Goal: Task Accomplishment & Management: Complete application form

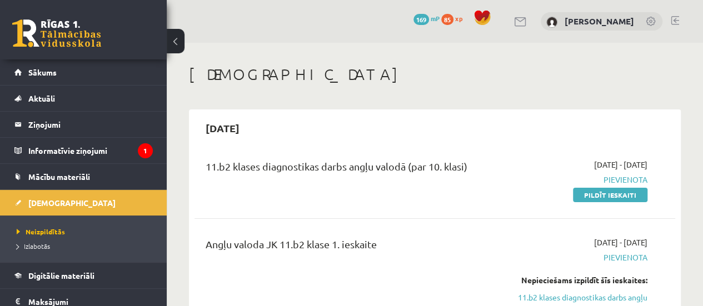
click at [86, 151] on legend "Informatīvie ziņojumi 1" at bounding box center [90, 151] width 125 height 26
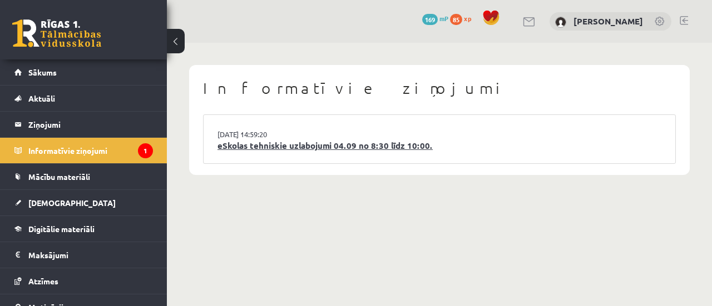
click at [252, 142] on link "eSkolas tehniskie uzlabojumi 04.09 no 8:30 līdz 10:00." at bounding box center [439, 146] width 444 height 13
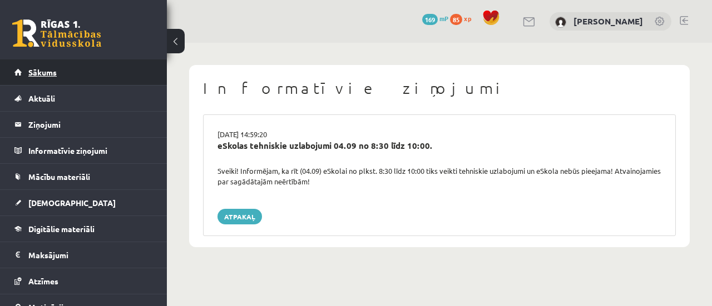
click at [56, 71] on span "Sākums" at bounding box center [42, 72] width 28 height 10
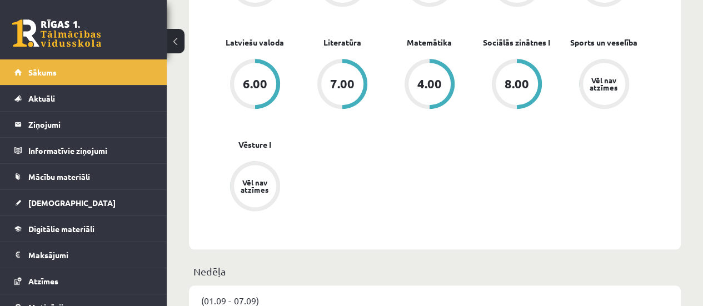
scroll to position [389, 0]
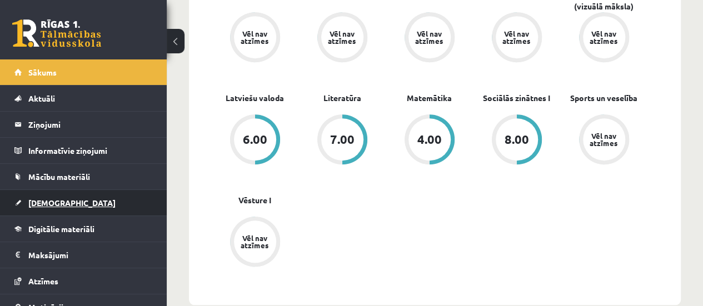
click at [49, 198] on span "[DEMOGRAPHIC_DATA]" at bounding box center [71, 203] width 87 height 10
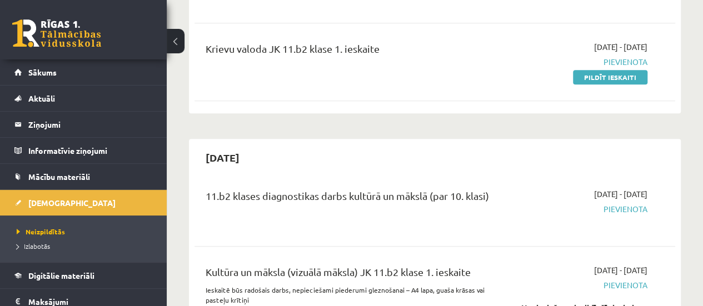
scroll to position [222, 0]
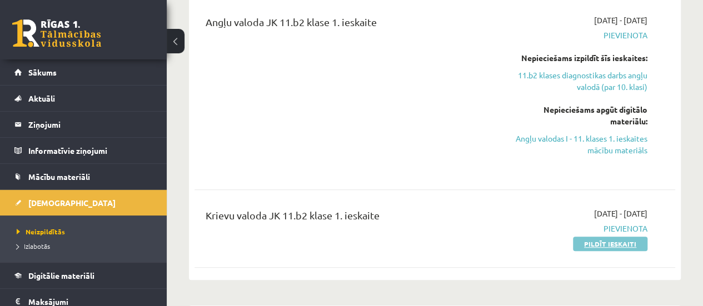
click at [602, 241] on link "Pildīt ieskaiti" at bounding box center [610, 244] width 74 height 14
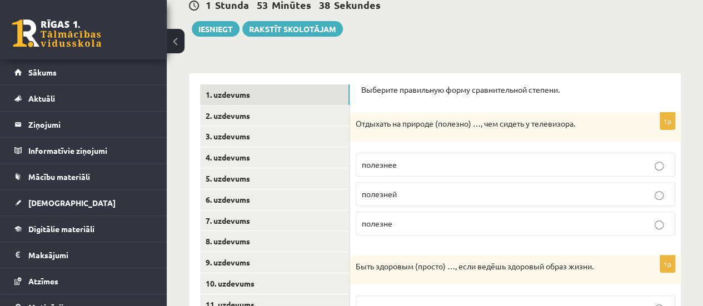
scroll to position [111, 0]
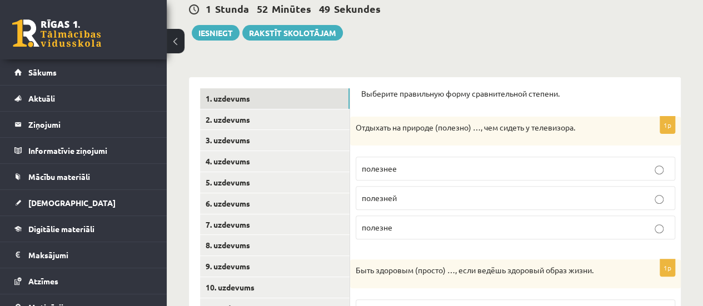
click at [416, 171] on p "полезнее" at bounding box center [515, 169] width 307 height 12
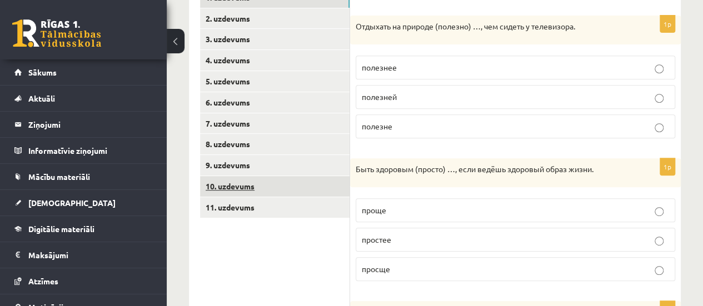
scroll to position [222, 0]
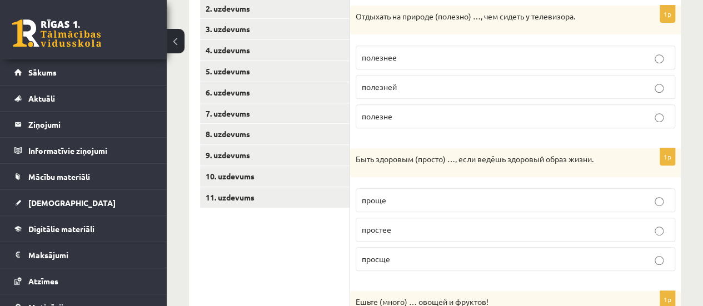
click at [391, 201] on p "проще" at bounding box center [515, 201] width 307 height 12
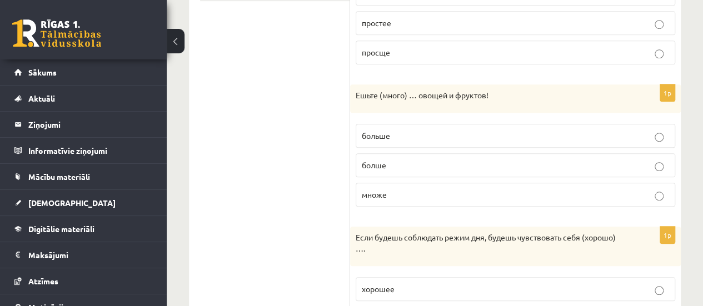
scroll to position [445, 0]
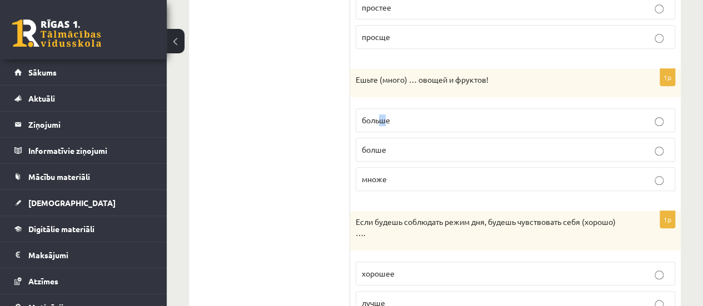
click at [375, 126] on label "больше" at bounding box center [516, 120] width 320 height 24
click at [366, 117] on span "больше" at bounding box center [376, 120] width 28 height 10
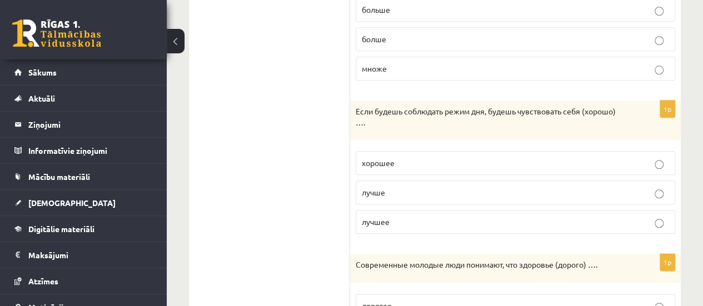
scroll to position [556, 0]
click at [378, 191] on span "лучше" at bounding box center [373, 192] width 23 height 10
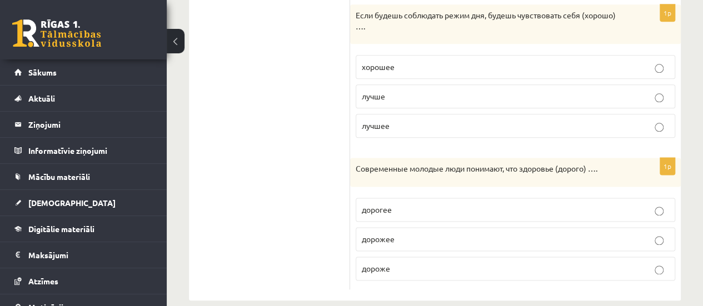
scroll to position [662, 0]
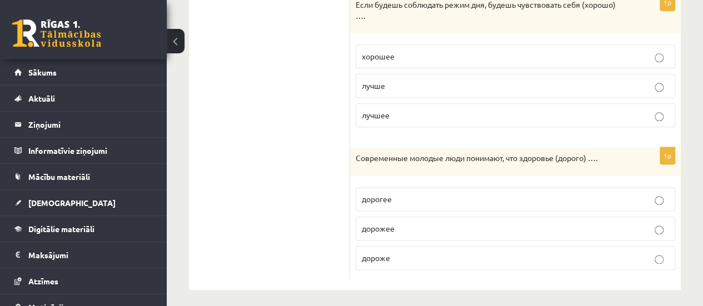
click at [388, 253] on span "дороже" at bounding box center [376, 258] width 28 height 10
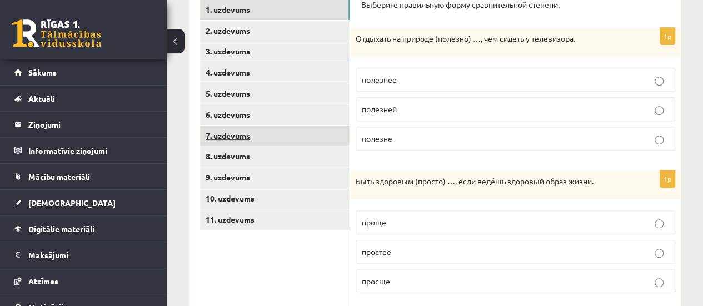
scroll to position [162, 0]
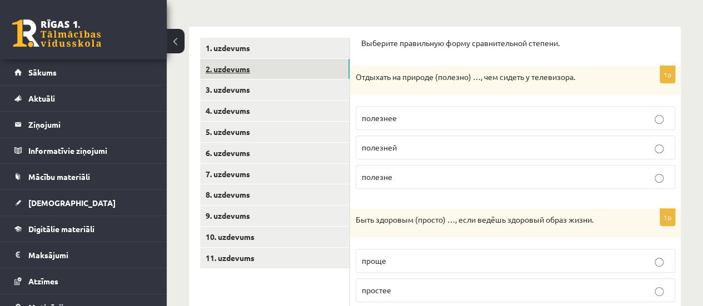
click at [271, 62] on link "2. uzdevums" at bounding box center [275, 69] width 150 height 21
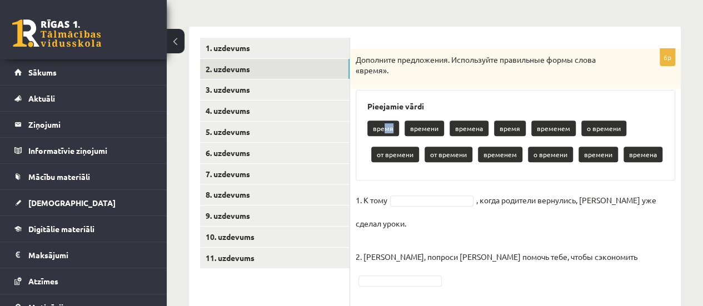
drag, startPoint x: 384, startPoint y: 130, endPoint x: 394, endPoint y: 131, distance: 10.1
click at [394, 131] on p "время" at bounding box center [383, 129] width 32 height 16
click at [409, 140] on div "время времени времена время временем о времени от времени от времени временем о…" at bounding box center [515, 143] width 296 height 52
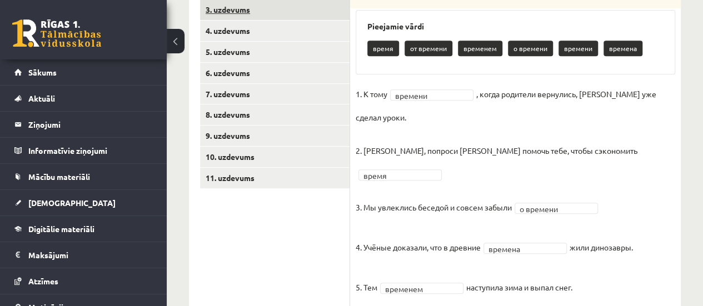
scroll to position [171, 0]
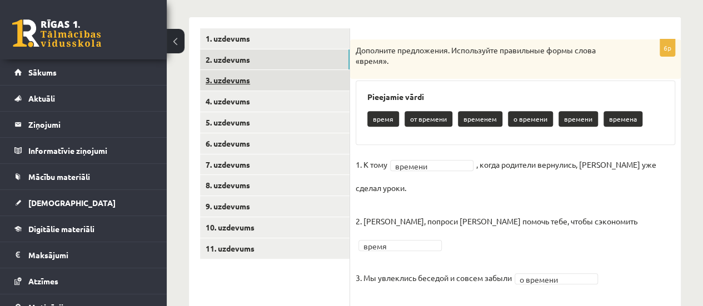
click at [240, 78] on link "3. uzdevums" at bounding box center [275, 80] width 150 height 21
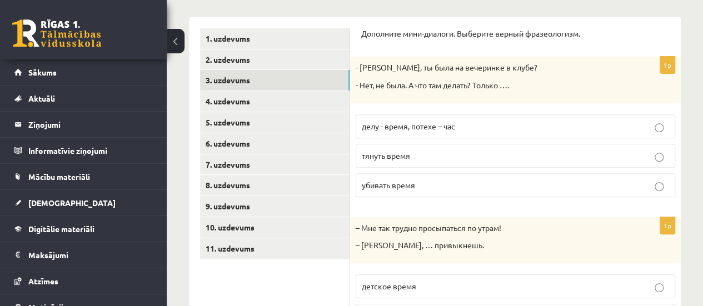
click at [403, 181] on span "убивать время" at bounding box center [388, 185] width 53 height 10
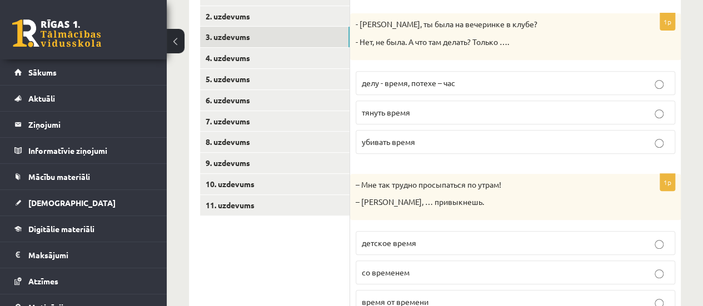
scroll to position [282, 0]
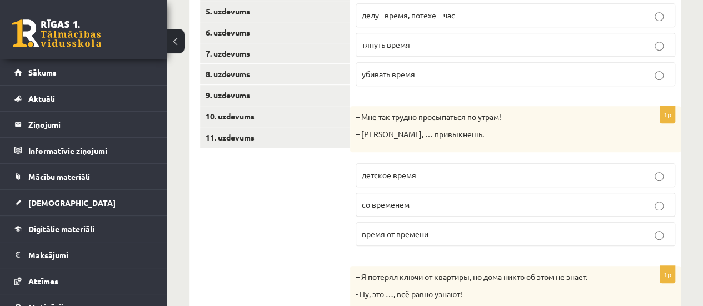
click at [398, 205] on span "со временем" at bounding box center [386, 205] width 48 height 10
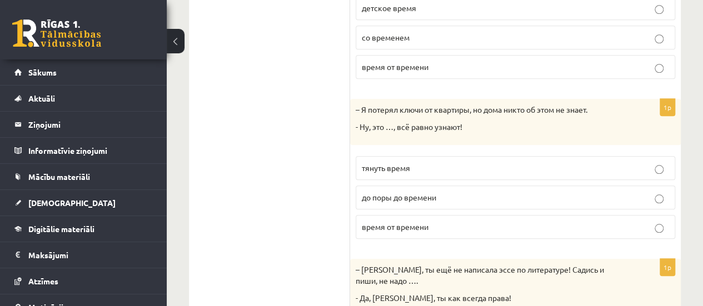
scroll to position [505, 0]
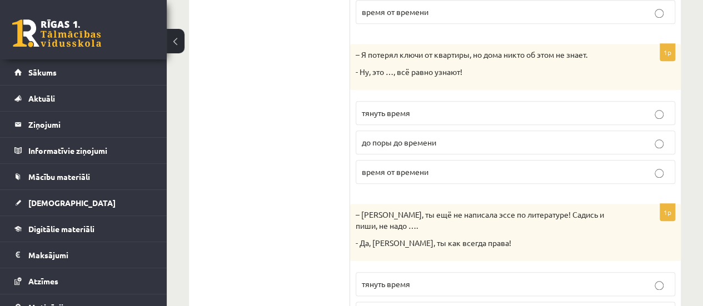
click at [402, 137] on span "до поры до времени" at bounding box center [399, 142] width 74 height 10
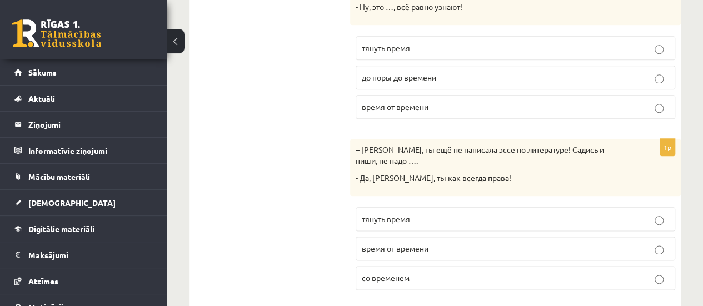
scroll to position [591, 0]
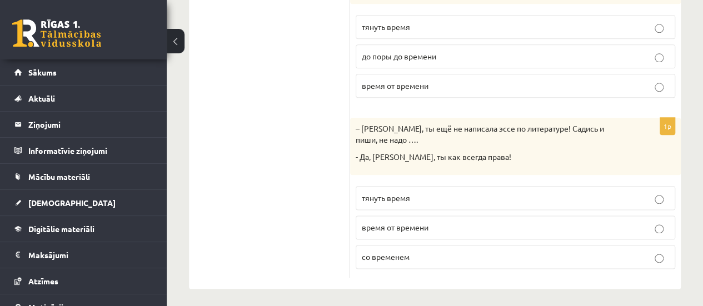
click at [399, 198] on p "тянуть время" at bounding box center [515, 198] width 307 height 12
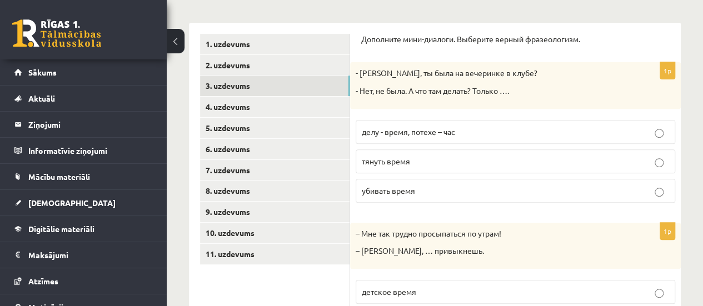
scroll to position [146, 0]
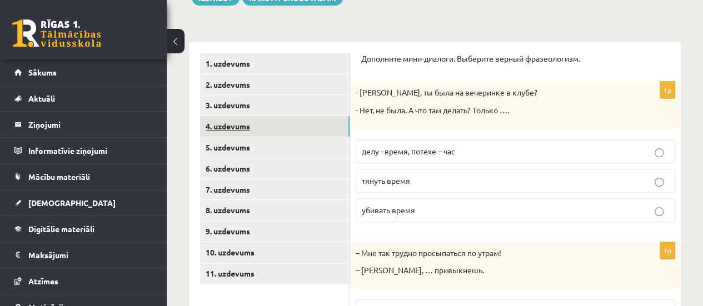
click at [240, 127] on link "4. uzdevums" at bounding box center [275, 126] width 150 height 21
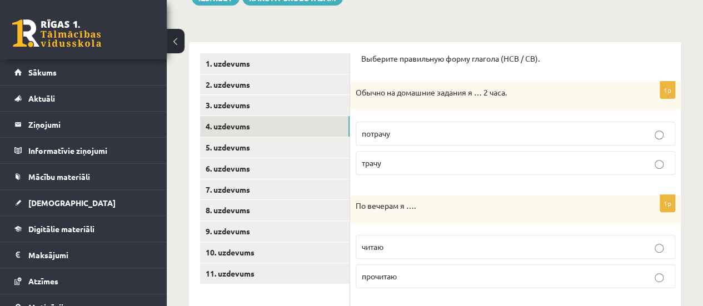
click at [396, 168] on label "трачу" at bounding box center [516, 163] width 320 height 24
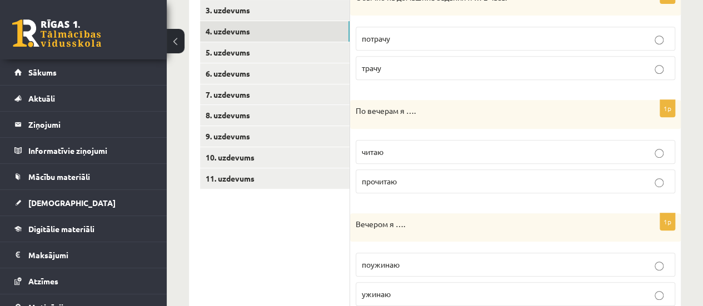
scroll to position [257, 0]
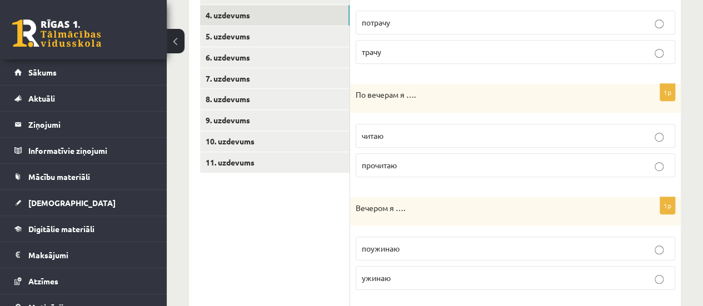
click at [400, 130] on p "читаю" at bounding box center [515, 136] width 307 height 12
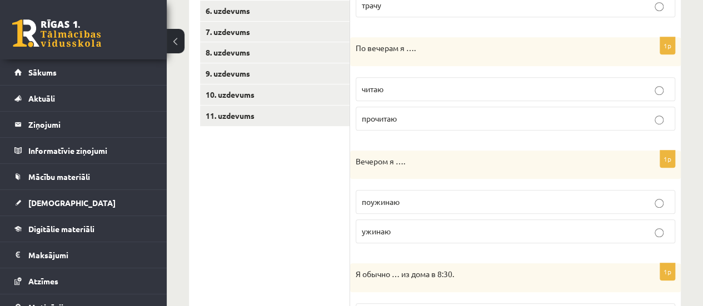
scroll to position [369, 0]
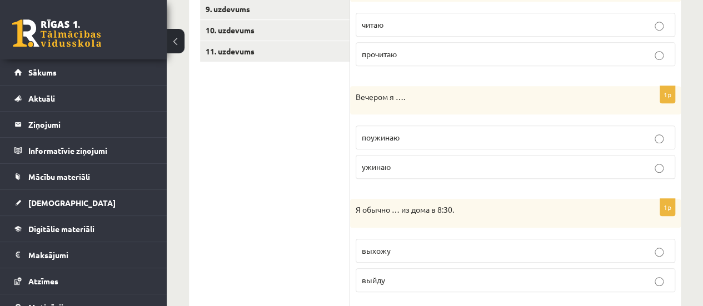
click at [396, 166] on p "ужинаю" at bounding box center [515, 167] width 307 height 12
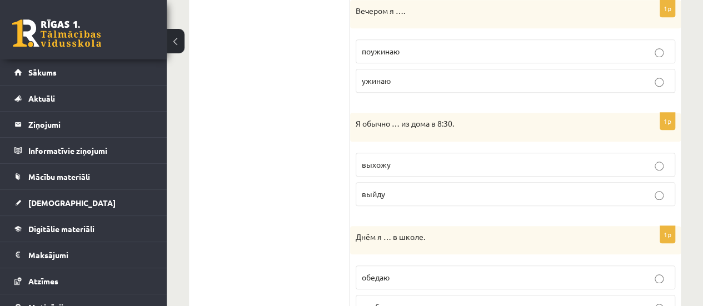
scroll to position [480, 0]
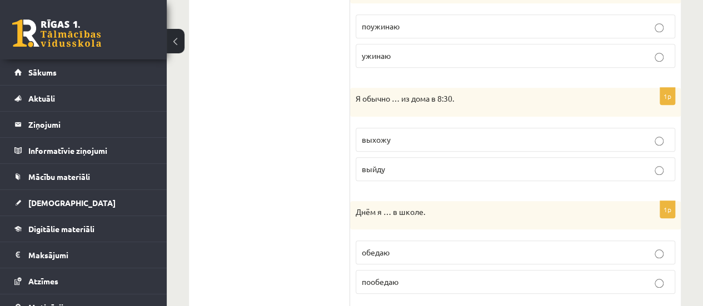
click at [407, 141] on p "выхожу" at bounding box center [515, 140] width 307 height 12
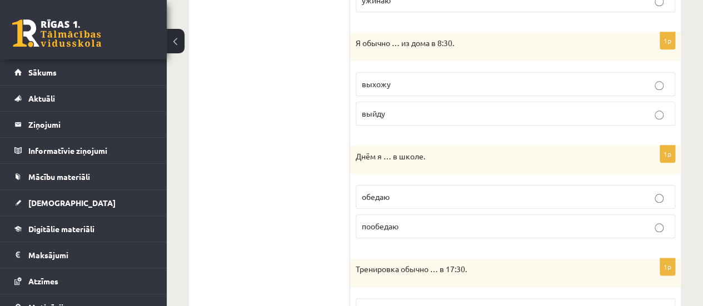
scroll to position [591, 0]
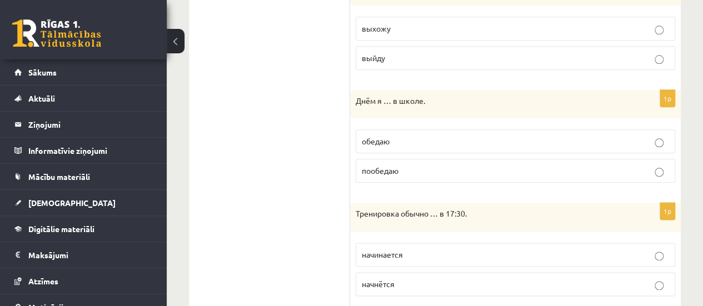
click at [391, 142] on p "обедаю" at bounding box center [515, 142] width 307 height 12
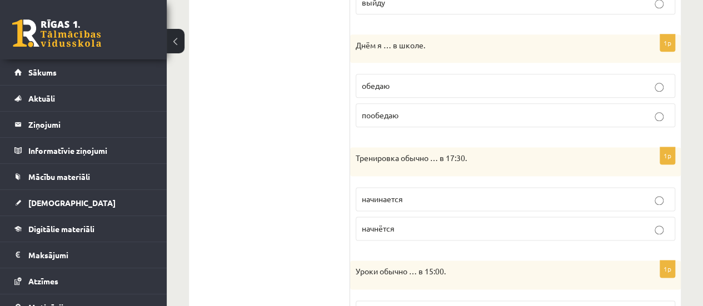
scroll to position [702, 0]
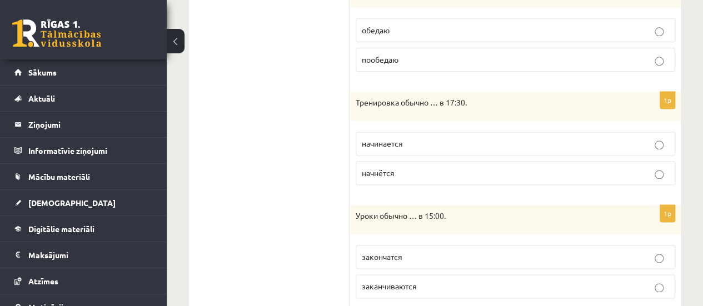
click at [385, 141] on span "начинается" at bounding box center [382, 143] width 41 height 10
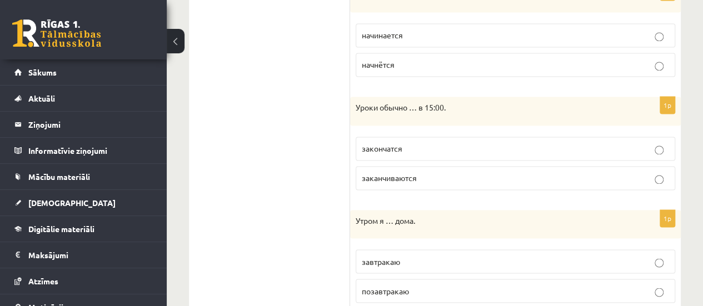
scroll to position [813, 0]
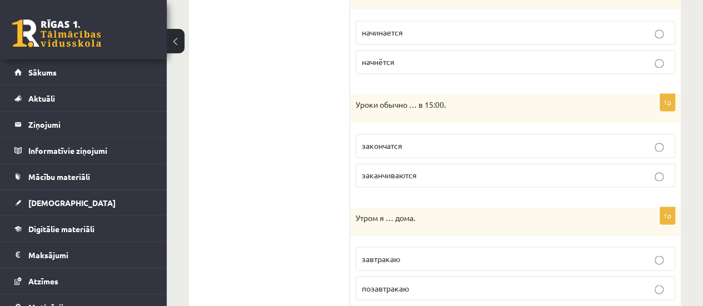
click at [404, 175] on label "заканчиваются" at bounding box center [516, 175] width 320 height 24
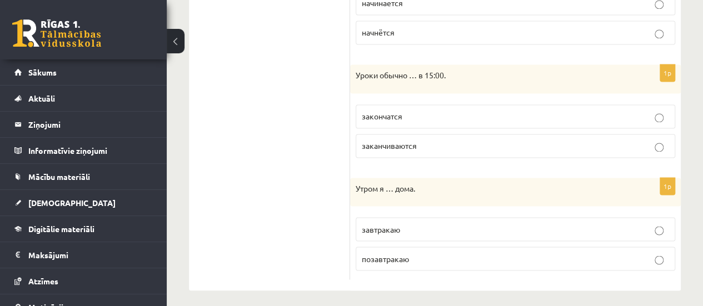
click at [407, 234] on label "завтракаю" at bounding box center [516, 229] width 320 height 24
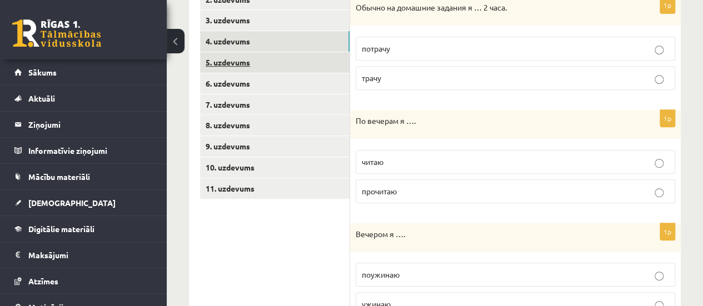
scroll to position [176, 0]
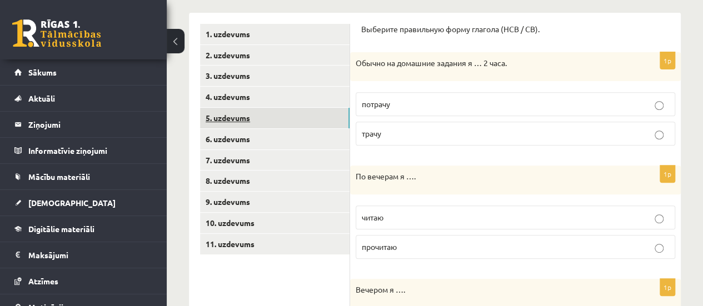
click at [229, 117] on link "5. uzdevums" at bounding box center [275, 118] width 150 height 21
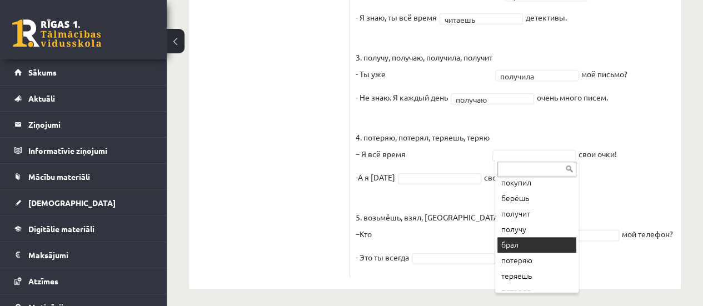
scroll to position [11, 0]
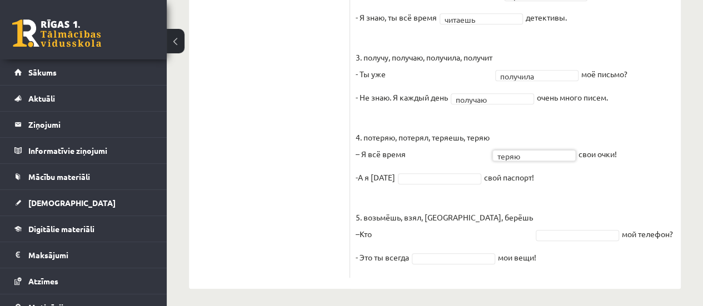
click at [434, 183] on fieldset "1. купил, покупаешь, покупил, купишь - Я вчера купил ***** новую машину. - Ты к…" at bounding box center [516, 81] width 320 height 384
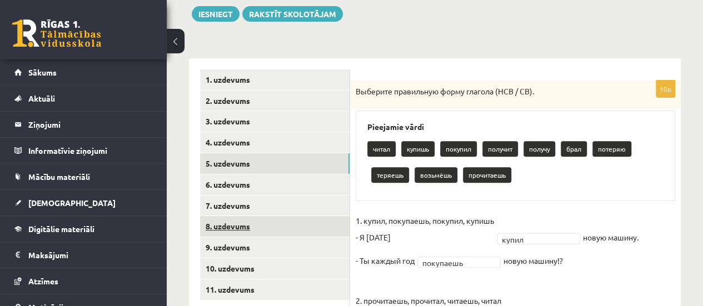
scroll to position [180, 0]
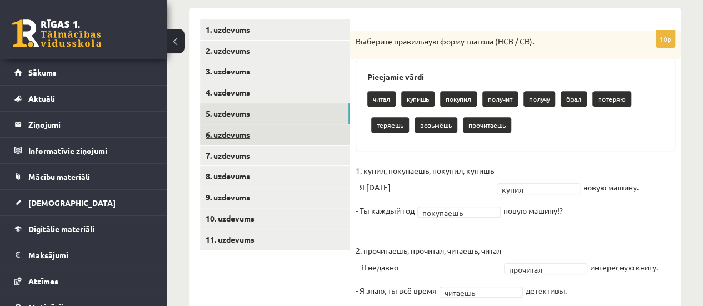
click at [260, 138] on link "6. uzdevums" at bounding box center [275, 135] width 150 height 21
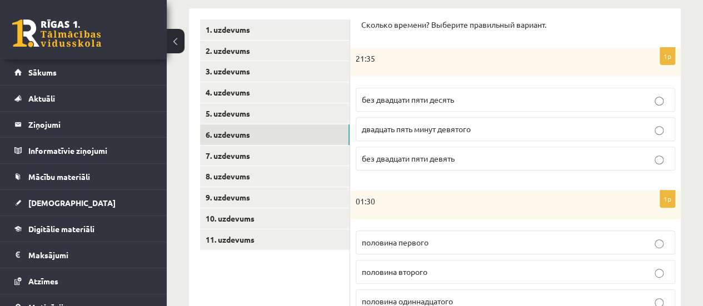
click at [399, 101] on span "без двадцати пяти десять" at bounding box center [408, 100] width 92 height 10
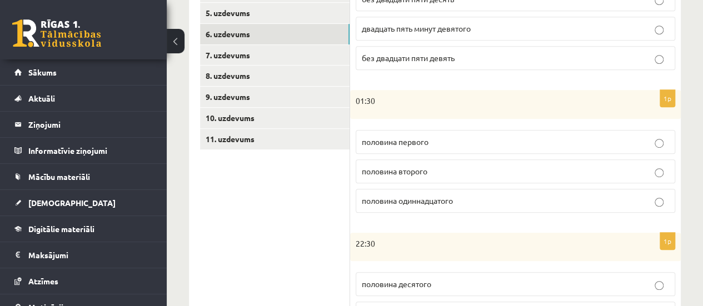
scroll to position [291, 0]
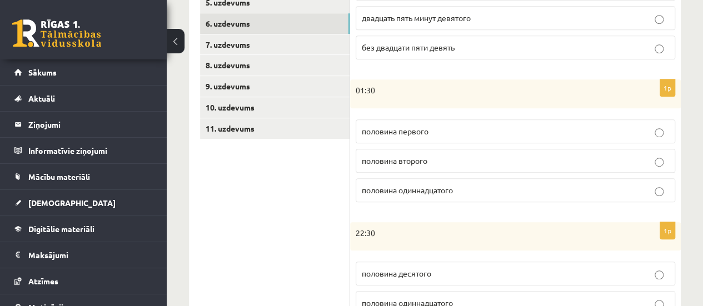
click at [406, 159] on span "половина второго" at bounding box center [395, 161] width 66 height 10
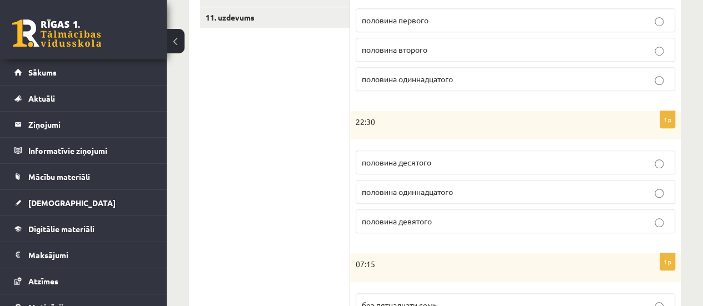
scroll to position [458, 0]
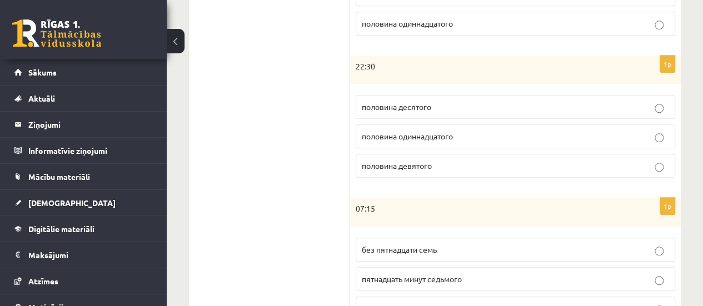
click at [396, 139] on p "половина одиннадцатого" at bounding box center [515, 137] width 307 height 12
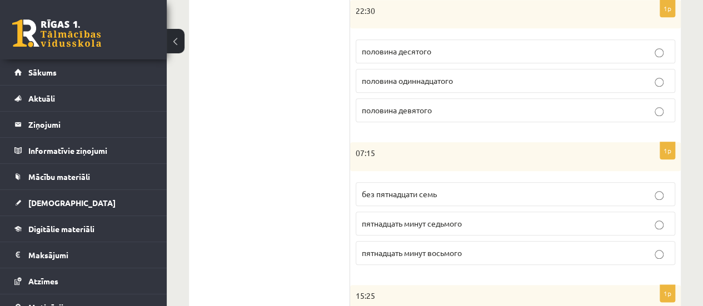
scroll to position [569, 0]
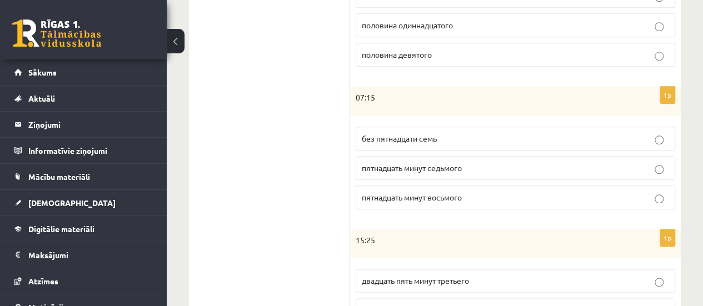
click at [396, 198] on p "пятнадцать минут восьмого" at bounding box center [515, 198] width 307 height 12
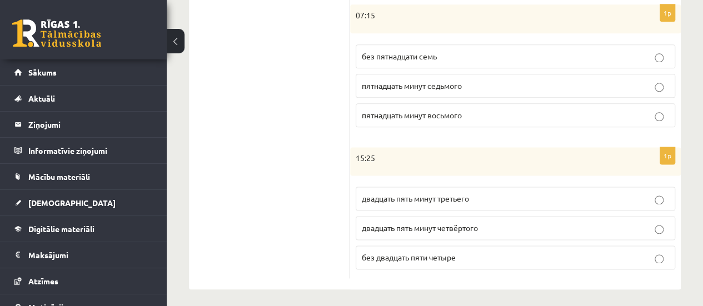
click at [418, 225] on span "двадцать пять минут четвёртого" at bounding box center [420, 228] width 116 height 10
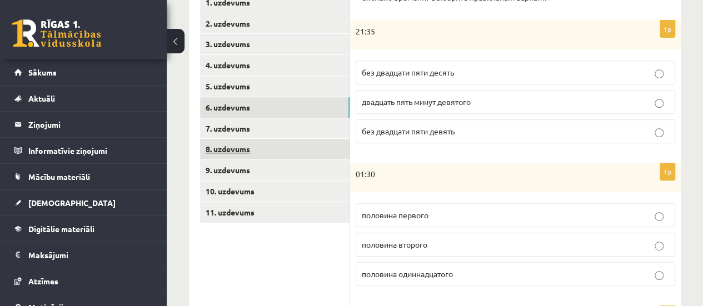
scroll to position [207, 0]
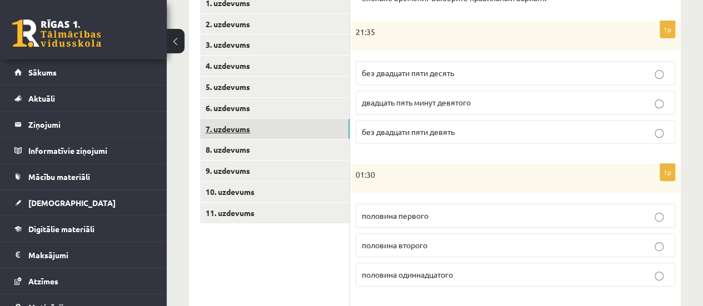
click at [241, 128] on link "7. uzdevums" at bounding box center [275, 129] width 150 height 21
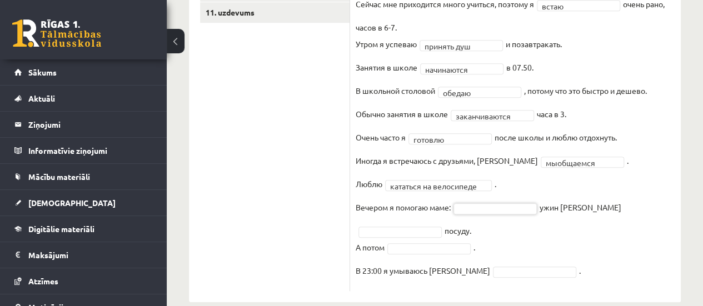
scroll to position [425, 0]
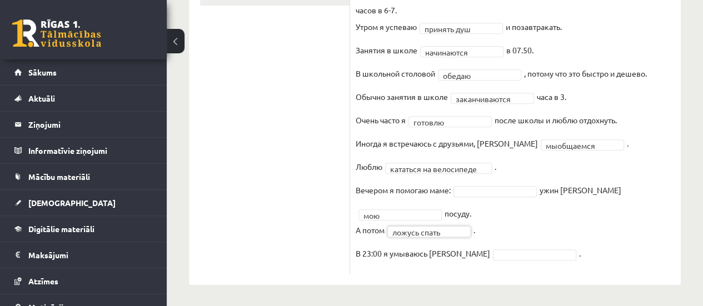
click at [439, 236] on fieldset "**********" at bounding box center [516, 80] width 320 height 377
click at [488, 196] on fieldset "**********" at bounding box center [516, 80] width 320 height 377
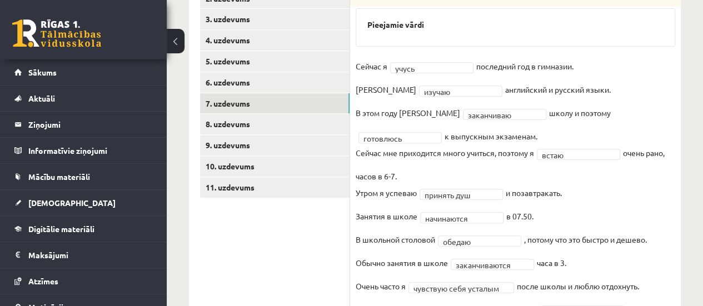
scroll to position [177, 0]
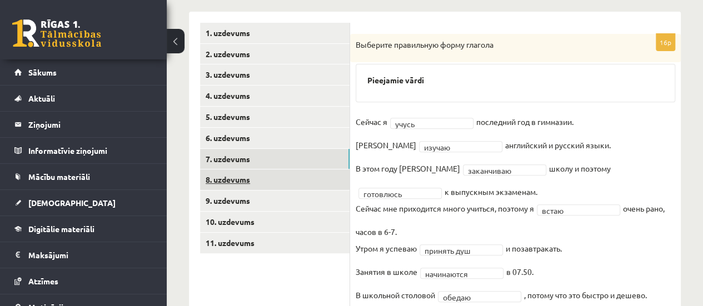
click at [230, 180] on link "8. uzdevums" at bounding box center [275, 180] width 150 height 21
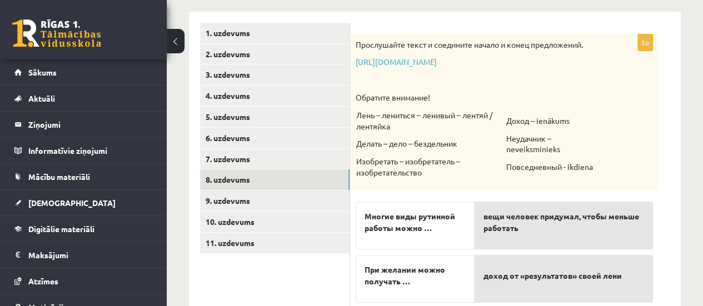
click at [413, 62] on link "https://www.zvaigzne.lv/upload/audio/100Urokov/2/49%202.mp3" at bounding box center [396, 62] width 81 height 10
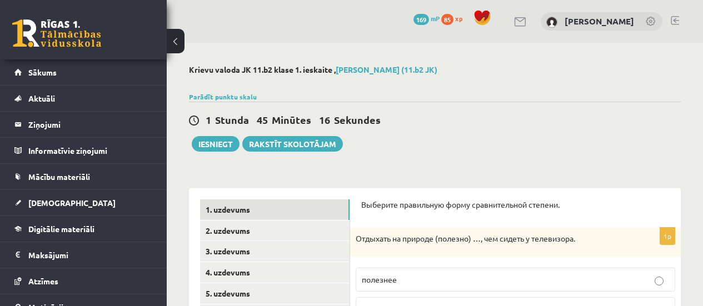
scroll to position [177, 0]
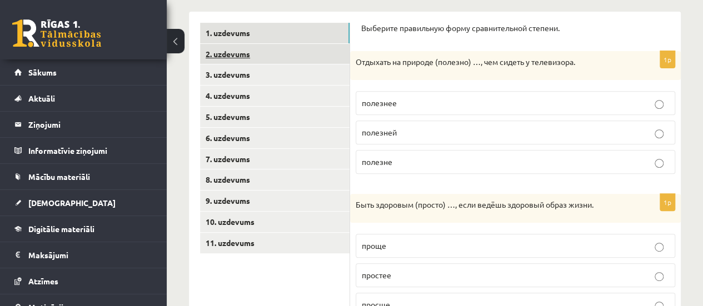
click at [281, 50] on link "2. uzdevums" at bounding box center [275, 54] width 150 height 21
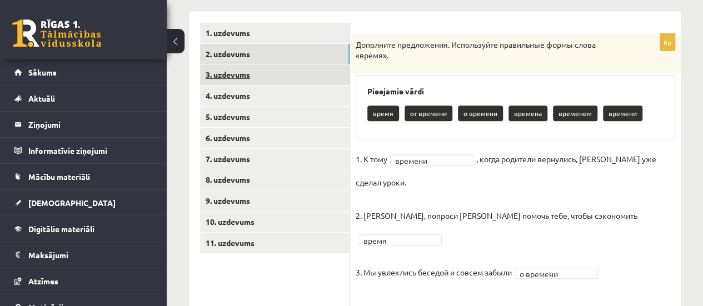
click at [246, 85] on link "3. uzdevums" at bounding box center [275, 74] width 150 height 21
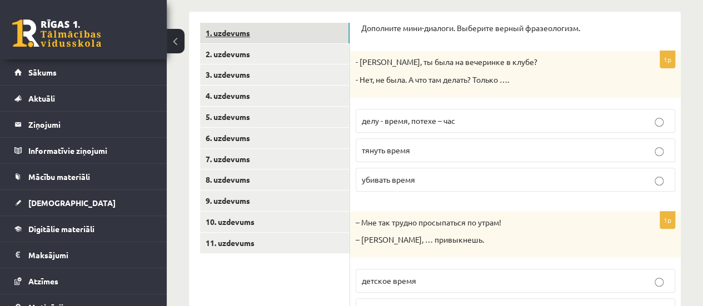
click at [227, 30] on link "1. uzdevums" at bounding box center [275, 33] width 150 height 21
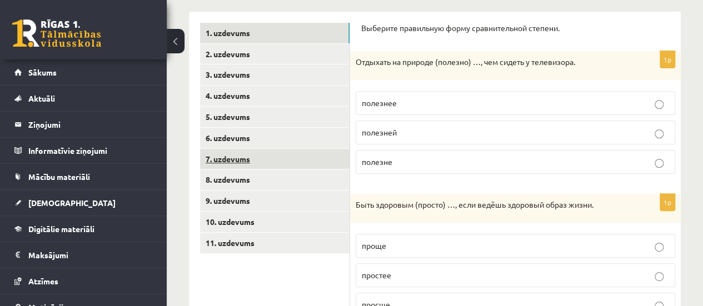
click at [243, 154] on link "7. uzdevums" at bounding box center [275, 159] width 150 height 21
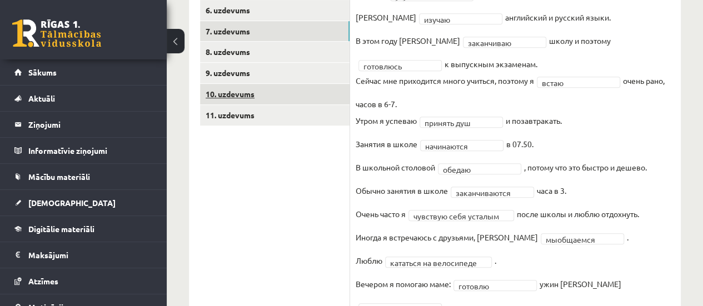
scroll to position [288, 0]
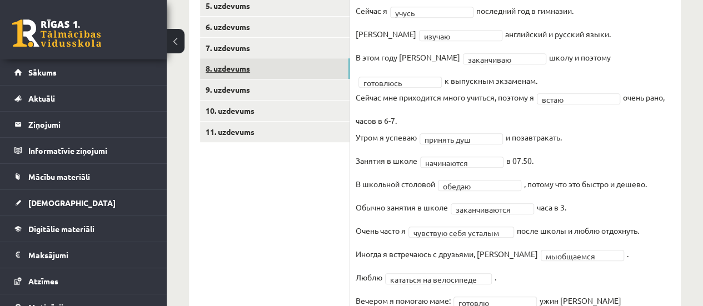
click at [236, 68] on link "8. uzdevums" at bounding box center [275, 68] width 150 height 21
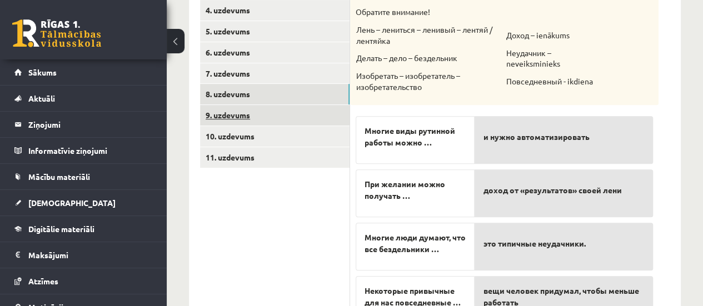
scroll to position [259, 0]
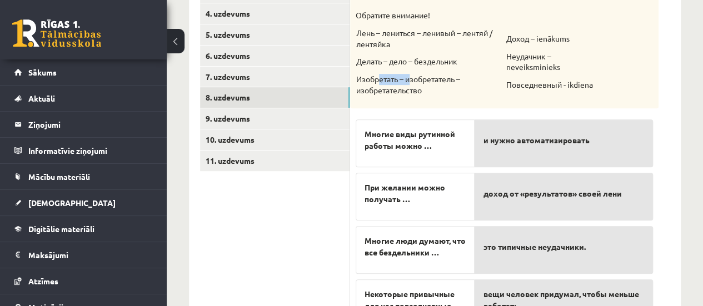
drag, startPoint x: 381, startPoint y: 81, endPoint x: 413, endPoint y: 82, distance: 31.7
click at [413, 82] on p "Изобретать – изобретатель – изобретательство" at bounding box center [430, 85] width 149 height 22
click at [411, 89] on p "Изобретать – изобретатель – изобретательство" at bounding box center [430, 85] width 149 height 22
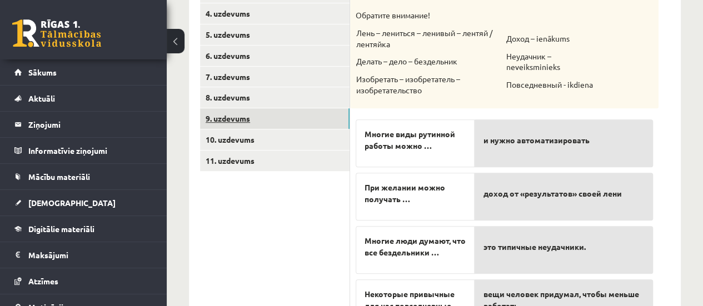
click at [213, 121] on link "9. uzdevums" at bounding box center [275, 118] width 150 height 21
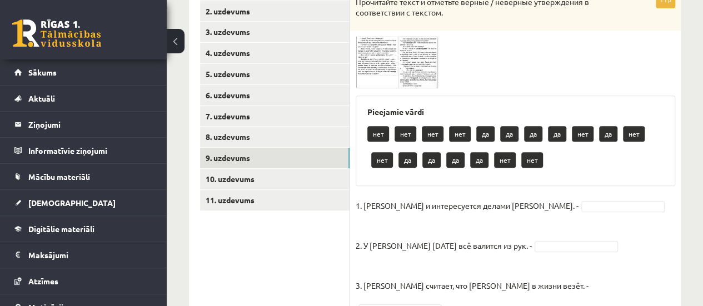
scroll to position [203, 0]
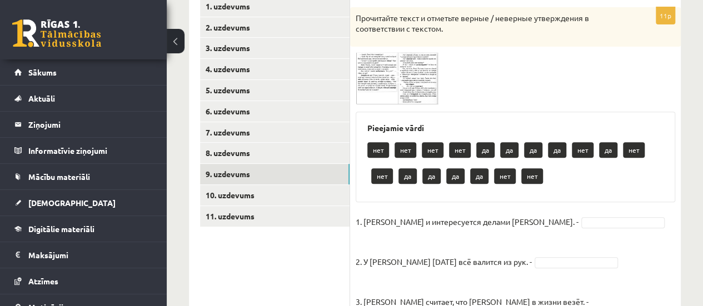
click at [375, 91] on img at bounding box center [397, 78] width 83 height 52
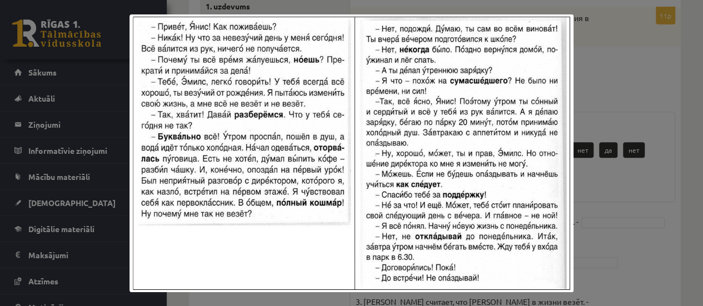
click at [594, 39] on div at bounding box center [351, 153] width 703 height 306
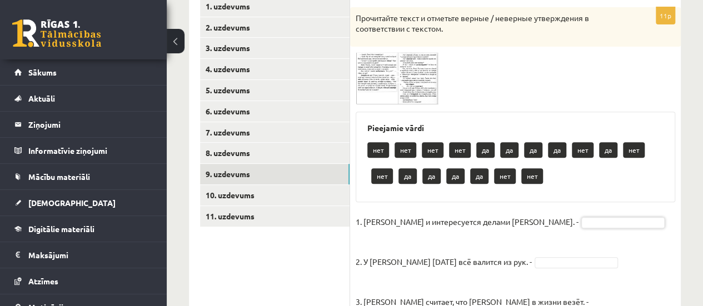
click at [384, 65] on img at bounding box center [397, 78] width 83 height 52
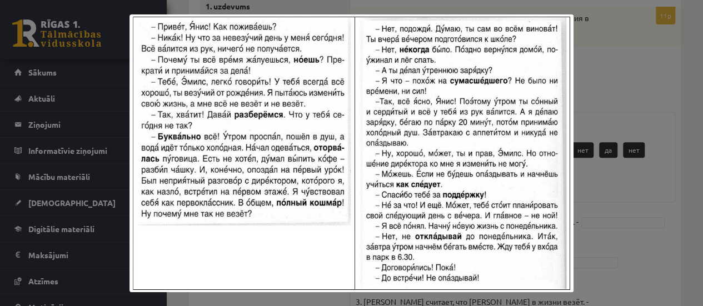
click at [605, 106] on div at bounding box center [351, 153] width 703 height 306
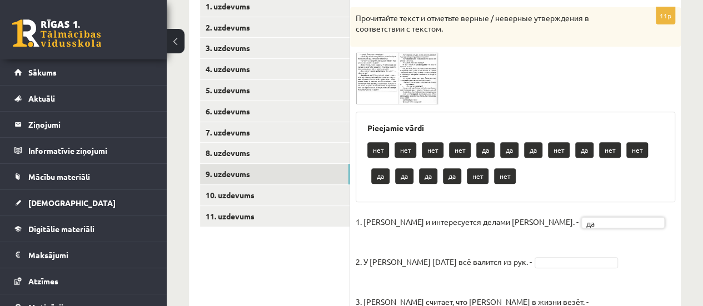
click at [370, 81] on img at bounding box center [397, 78] width 83 height 52
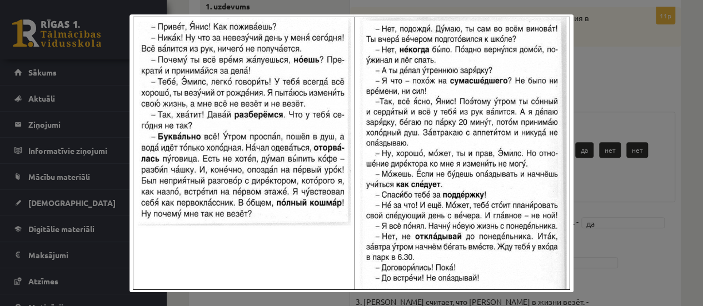
click at [643, 72] on div at bounding box center [351, 153] width 703 height 306
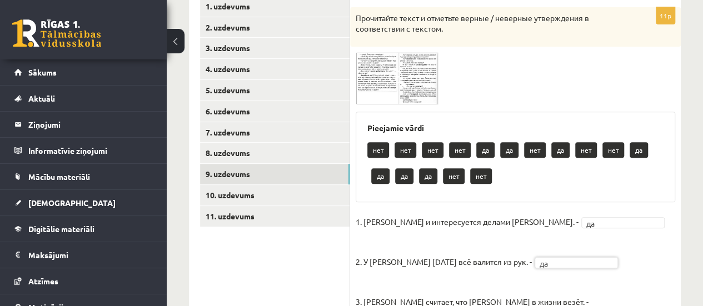
click at [408, 97] on img at bounding box center [397, 78] width 83 height 52
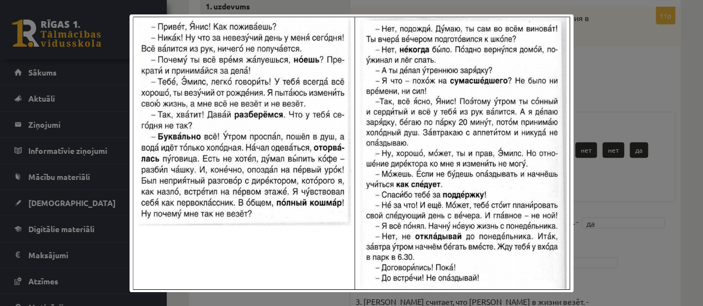
click at [579, 72] on div at bounding box center [351, 153] width 703 height 306
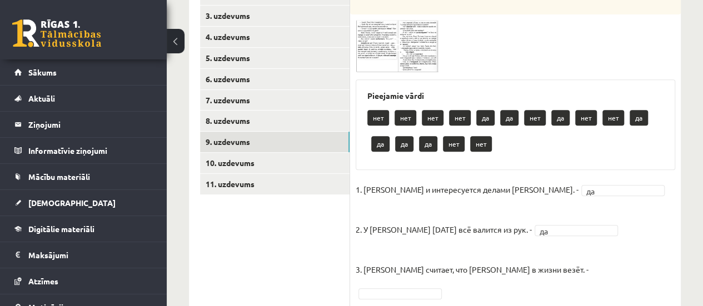
scroll to position [259, 0]
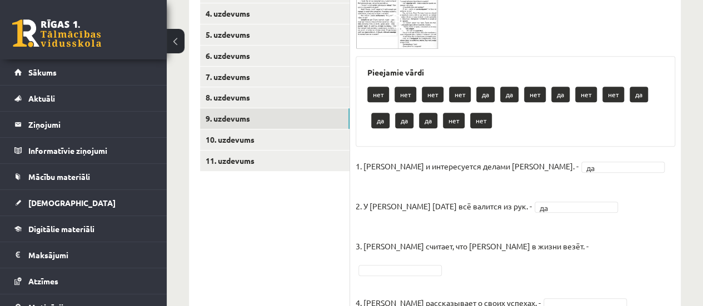
click at [381, 24] on img at bounding box center [397, 23] width 83 height 52
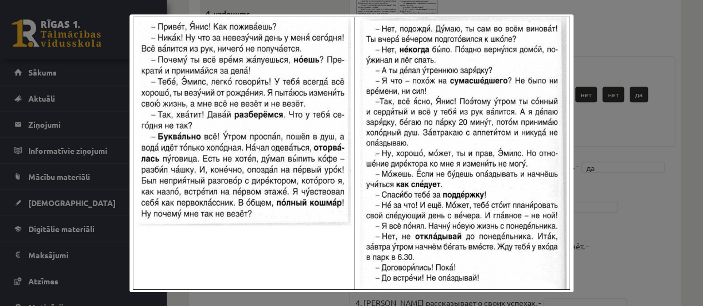
click at [632, 48] on div at bounding box center [351, 153] width 703 height 306
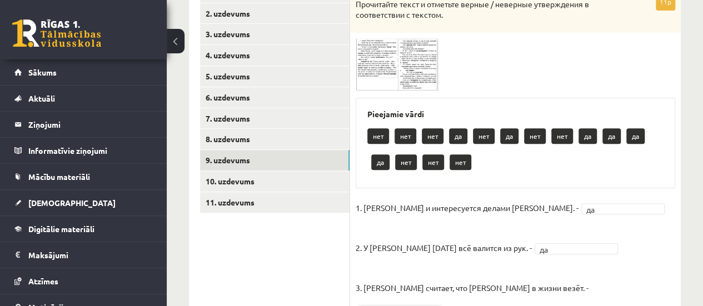
scroll to position [203, 0]
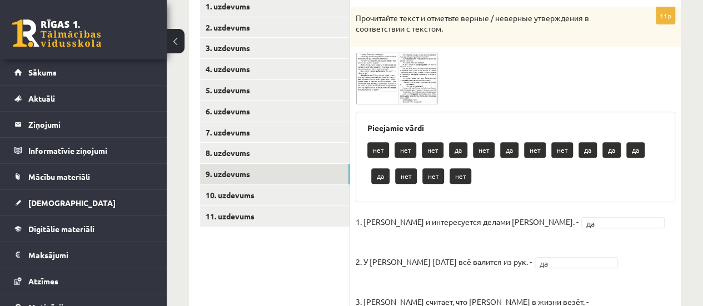
click at [410, 81] on img at bounding box center [397, 78] width 83 height 52
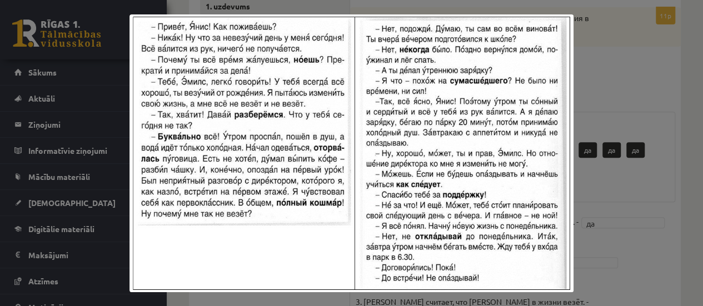
click at [594, 98] on div at bounding box center [351, 153] width 703 height 306
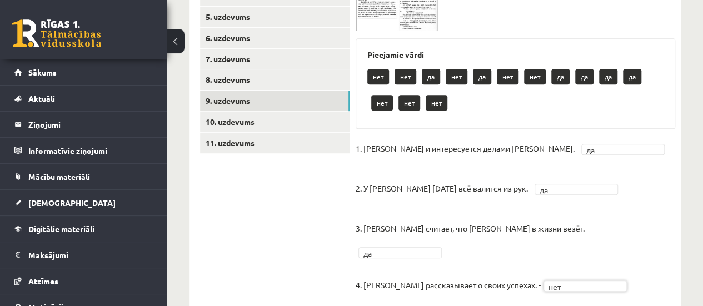
scroll to position [259, 0]
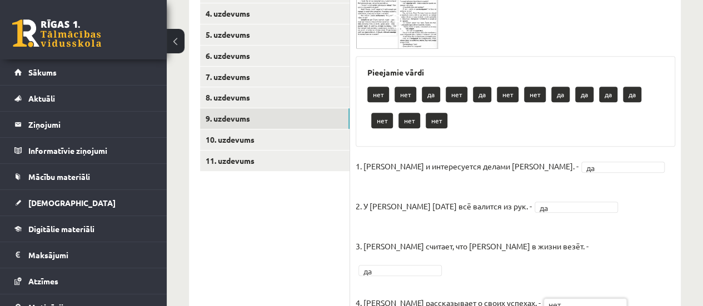
click at [401, 40] on img at bounding box center [397, 23] width 83 height 52
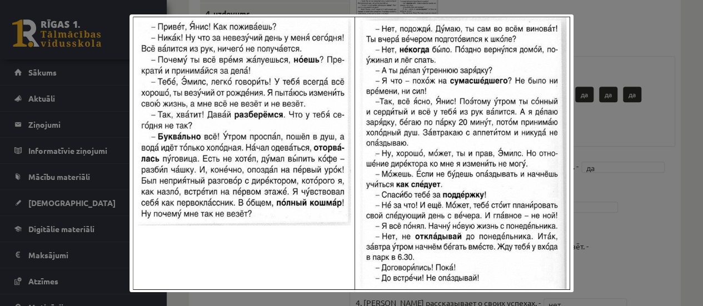
click at [614, 153] on div at bounding box center [351, 153] width 703 height 306
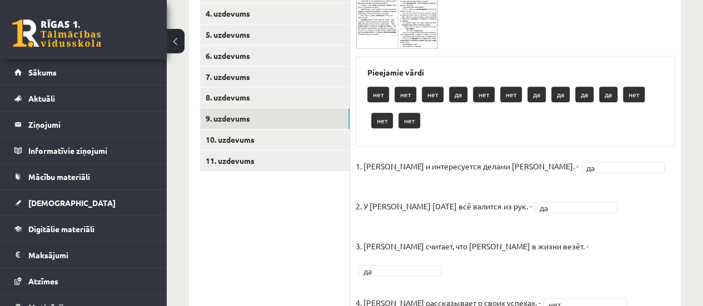
click at [418, 38] on img at bounding box center [397, 23] width 83 height 52
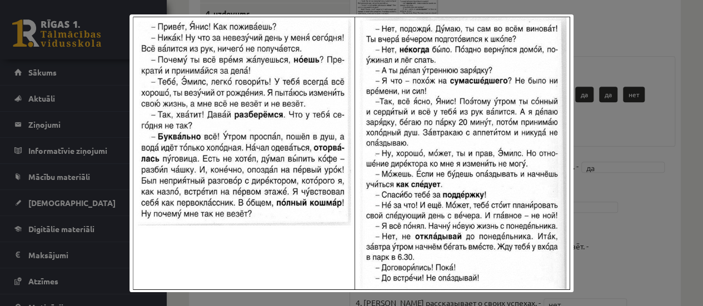
click at [592, 128] on div at bounding box center [351, 153] width 703 height 306
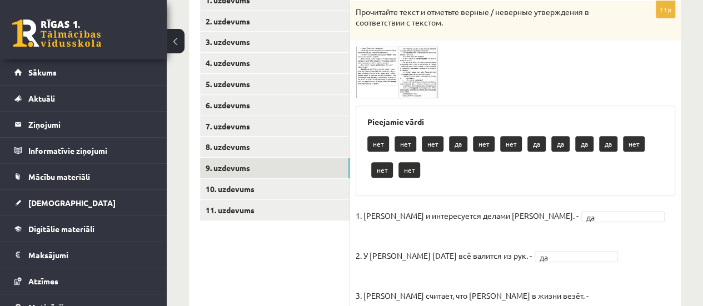
scroll to position [203, 0]
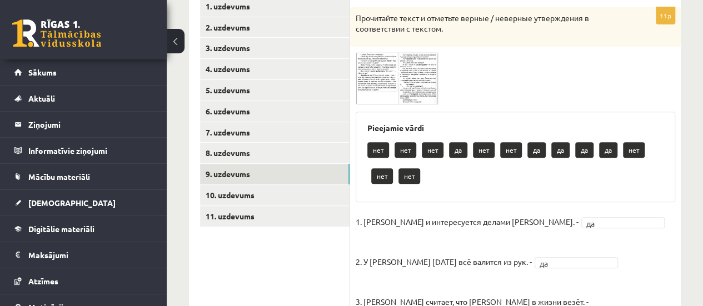
click at [428, 91] on img at bounding box center [397, 78] width 83 height 52
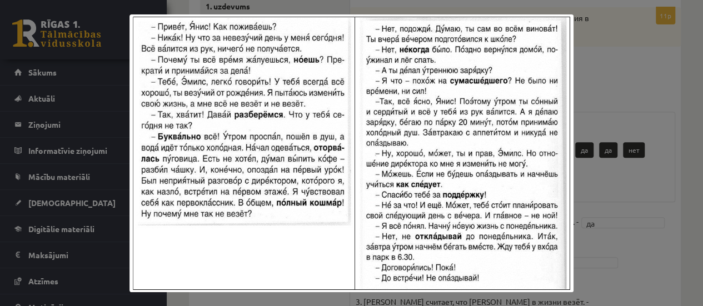
click at [579, 96] on div at bounding box center [351, 153] width 703 height 306
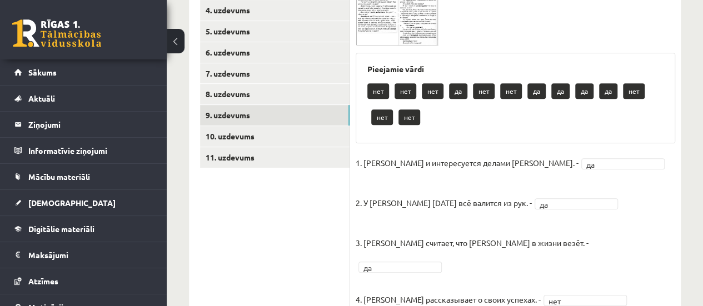
scroll to position [259, 0]
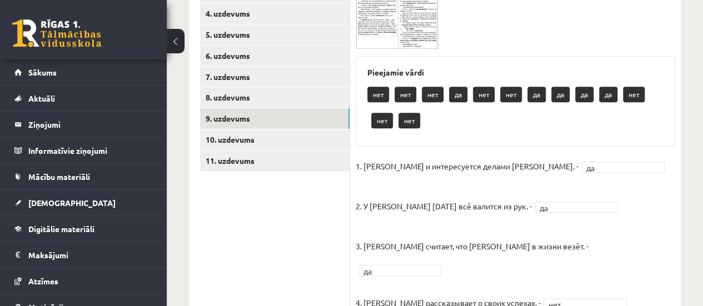
click at [395, 33] on img at bounding box center [397, 23] width 83 height 52
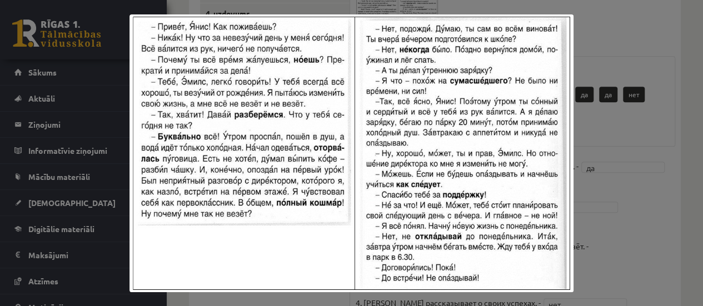
click at [574, 157] on div at bounding box center [351, 153] width 703 height 306
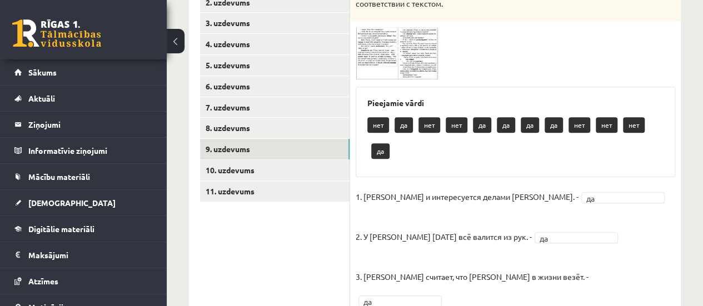
scroll to position [203, 0]
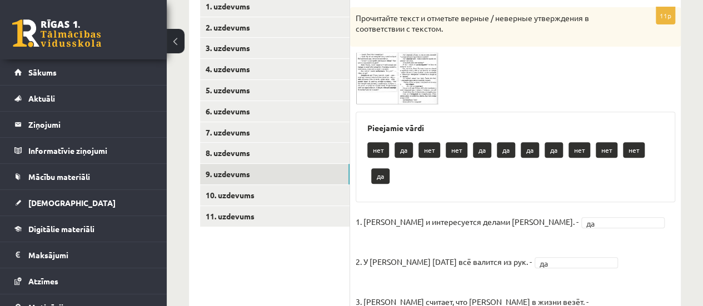
click at [424, 86] on img at bounding box center [397, 78] width 83 height 52
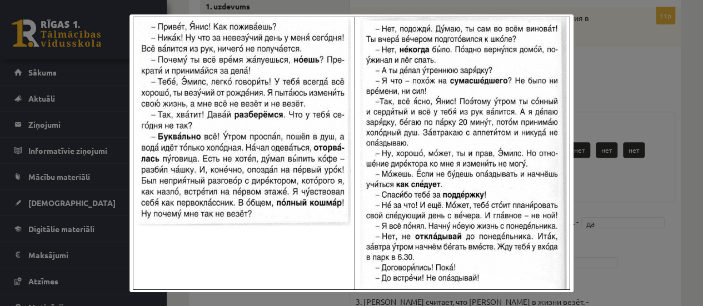
click at [619, 98] on div at bounding box center [351, 153] width 703 height 306
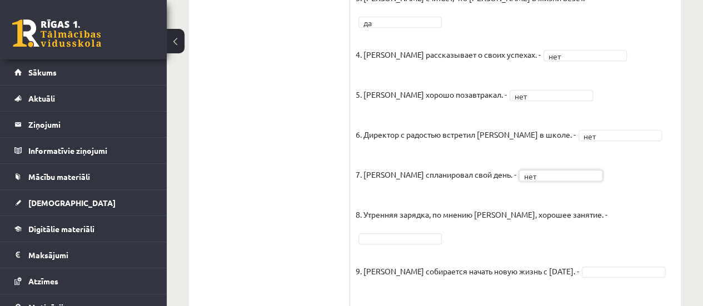
scroll to position [259, 0]
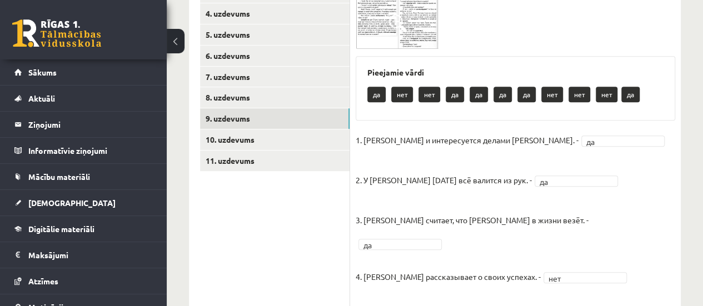
click at [412, 42] on img at bounding box center [397, 23] width 83 height 52
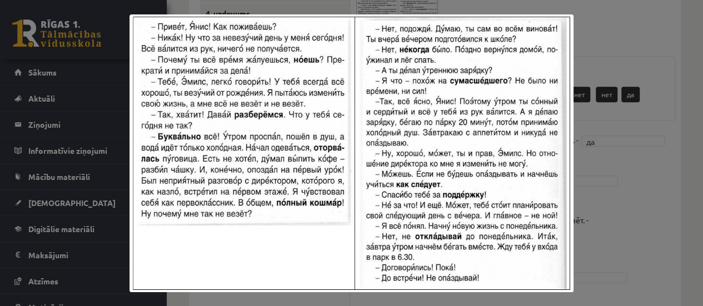
click at [655, 163] on div at bounding box center [351, 153] width 703 height 306
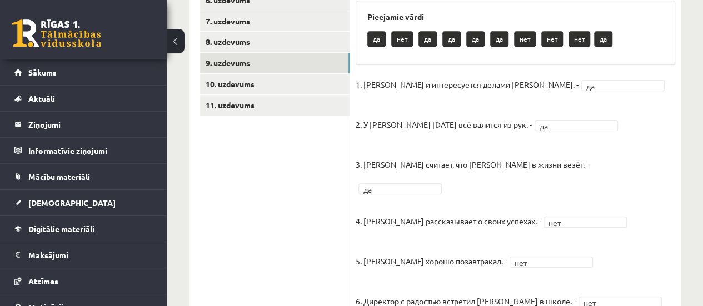
scroll to position [203, 0]
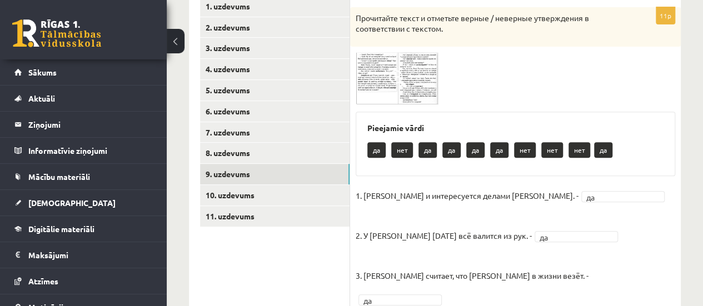
click at [428, 68] on img at bounding box center [397, 78] width 83 height 52
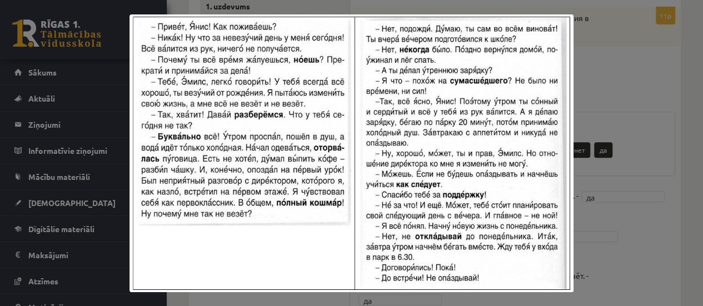
click at [610, 180] on div at bounding box center [351, 153] width 703 height 306
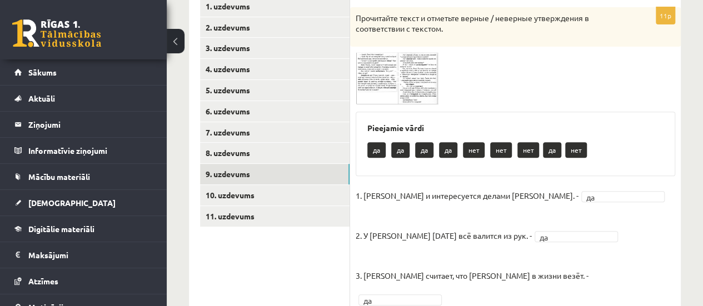
click at [425, 86] on img at bounding box center [397, 78] width 83 height 52
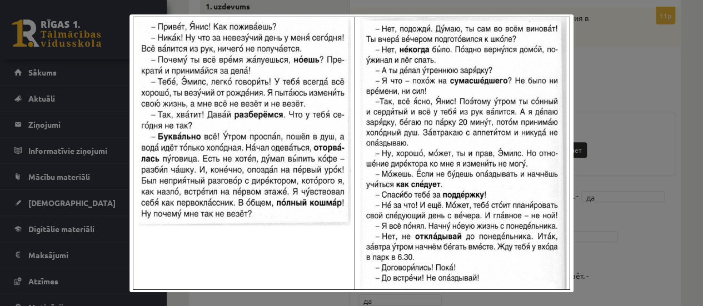
click at [624, 170] on div at bounding box center [351, 153] width 703 height 306
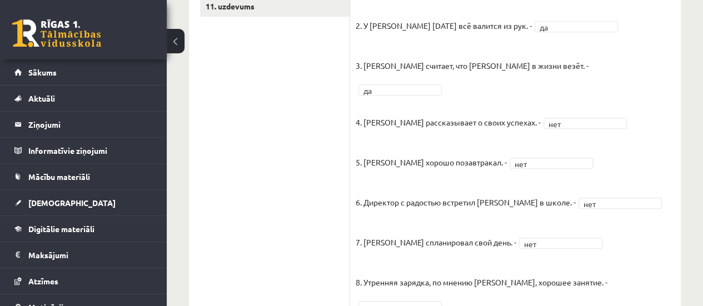
scroll to position [285, 0]
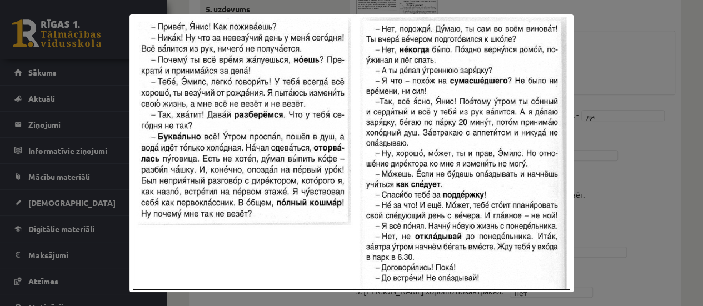
click at [596, 143] on div at bounding box center [351, 153] width 703 height 306
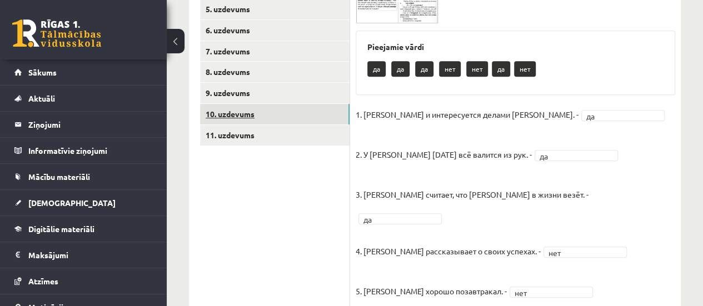
click at [256, 117] on link "10. uzdevums" at bounding box center [275, 114] width 150 height 21
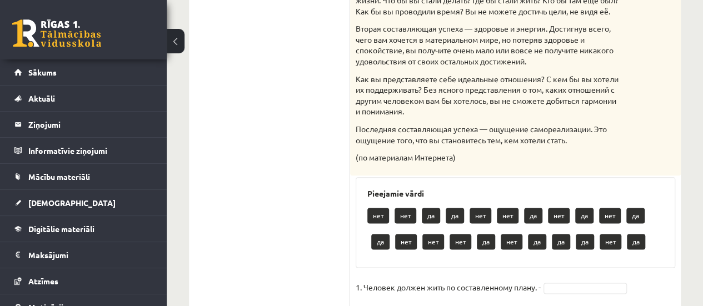
scroll to position [729, 0]
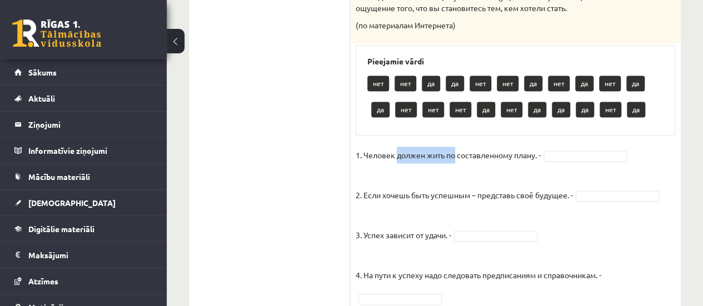
drag, startPoint x: 399, startPoint y: 164, endPoint x: 470, endPoint y: 170, distance: 70.8
click at [470, 163] on p "1. Человек должен жить по составленному плану. -" at bounding box center [448, 155] width 185 height 17
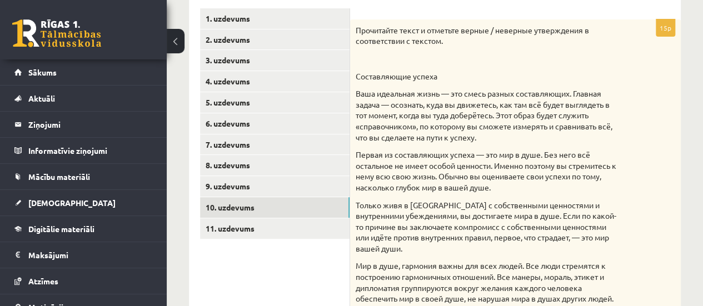
scroll to position [173, 0]
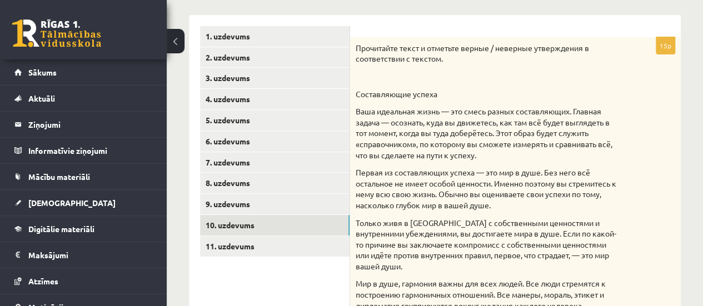
click at [397, 141] on p "Ваша идеальная жизнь — это смесь разных составляющих. Главная задача — осознать…" at bounding box center [488, 133] width 264 height 54
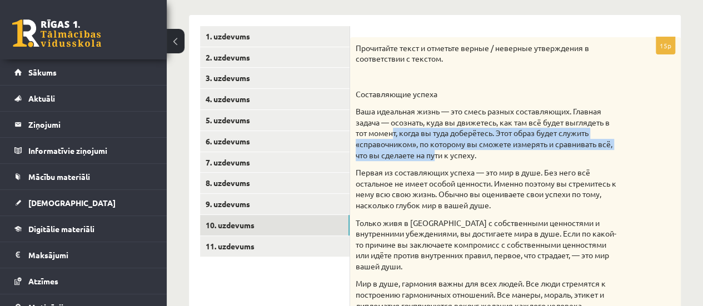
drag, startPoint x: 393, startPoint y: 132, endPoint x: 439, endPoint y: 156, distance: 52.0
click at [439, 156] on p "Ваша идеальная жизнь — это смесь разных составляющих. Главная задача — осознать…" at bounding box center [488, 133] width 264 height 54
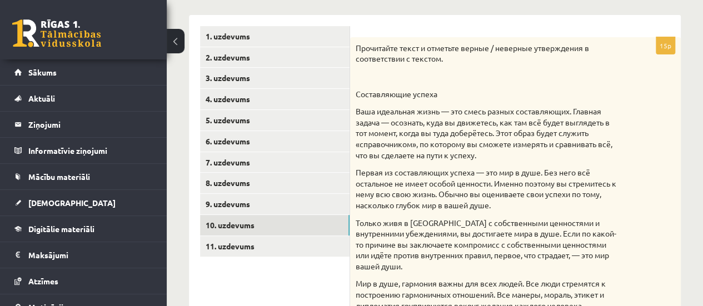
click at [443, 192] on p "Первая из составляющих успеха — это мир в душе. Без него всё остальное не имеет…" at bounding box center [488, 188] width 264 height 43
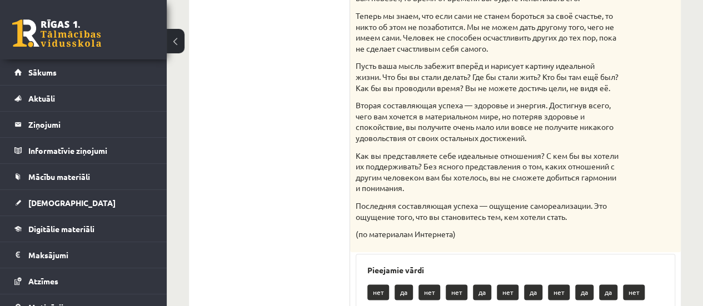
scroll to position [507, 0]
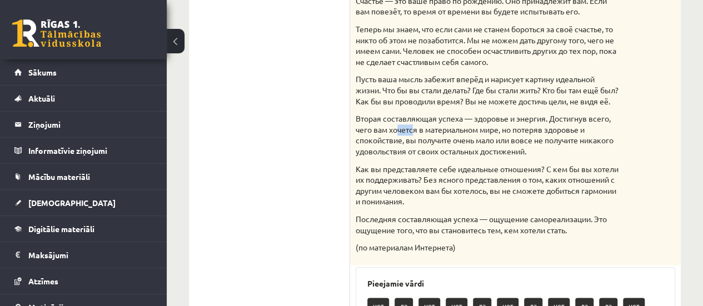
drag, startPoint x: 400, startPoint y: 142, endPoint x: 428, endPoint y: 156, distance: 31.1
click at [426, 152] on p "Вторая составляющая успеха — здоровье и энергия. Достигнув всего, чего вам хоче…" at bounding box center [488, 134] width 264 height 43
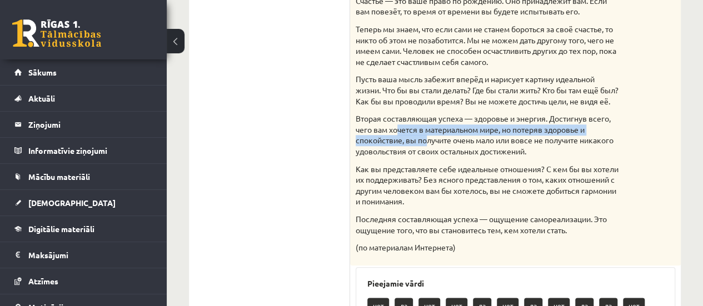
click at [428, 156] on p "Вторая составляющая успеха — здоровье и энергия. Достигнув всего, чего вам хоче…" at bounding box center [488, 134] width 264 height 43
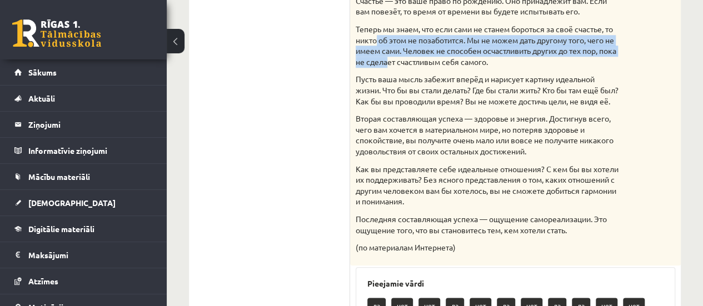
drag, startPoint x: 376, startPoint y: 41, endPoint x: 405, endPoint y: 61, distance: 34.8
click at [404, 59] on p "Теперь мы знаем, что если сами не станем бороться за своё счастье, то никто об …" at bounding box center [488, 45] width 264 height 43
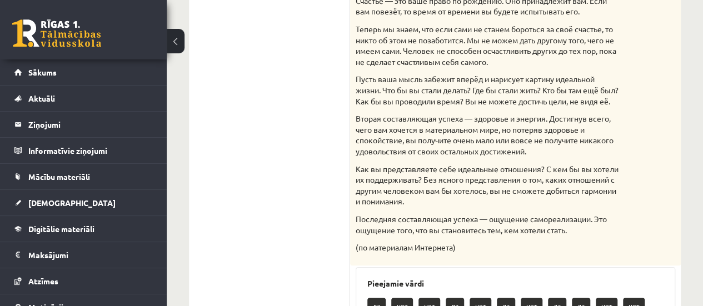
click at [405, 61] on p "Теперь мы знаем, что если сами не станем бороться за своё счастье, то никто об …" at bounding box center [488, 45] width 264 height 43
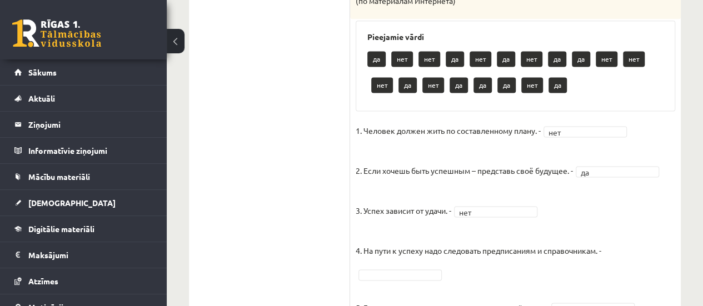
scroll to position [785, 0]
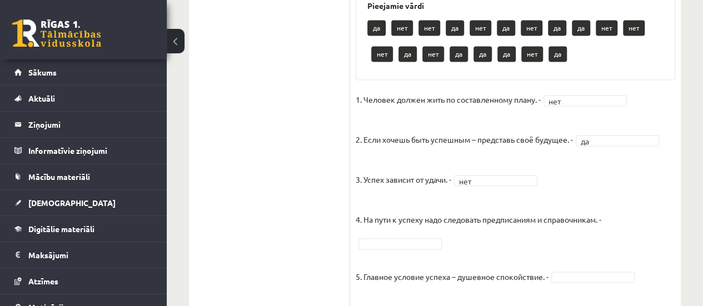
click at [598, 228] on p "4. На пути к успеху надо следовать предписаниям и справочникам. -" at bounding box center [479, 211] width 246 height 33
click at [602, 228] on p "4. На пути к успеху надо следовать предписаниям и справочникам. -" at bounding box center [479, 211] width 246 height 33
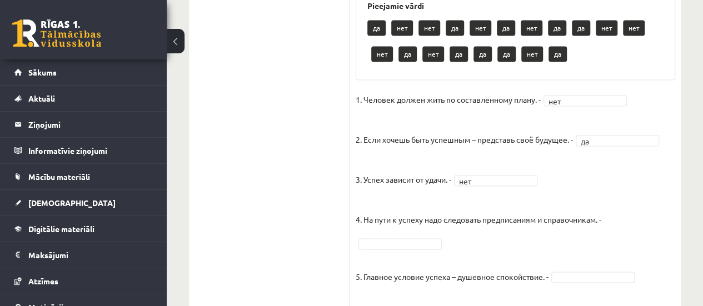
drag, startPoint x: 458, startPoint y: 243, endPoint x: 416, endPoint y: 244, distance: 42.3
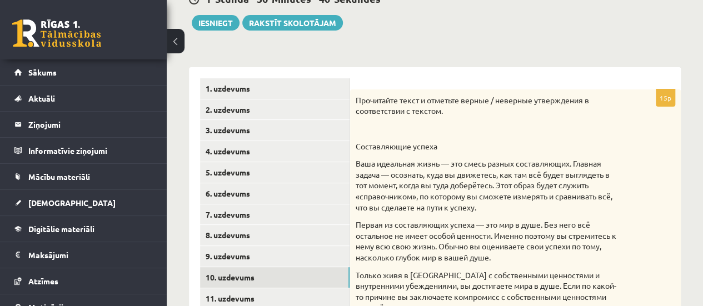
scroll to position [62, 0]
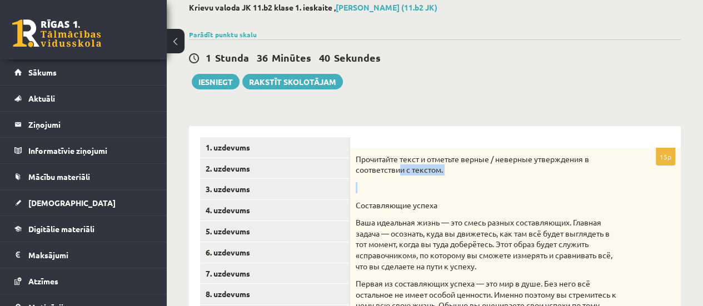
drag, startPoint x: 401, startPoint y: 166, endPoint x: 420, endPoint y: 181, distance: 24.1
click at [421, 182] on p at bounding box center [488, 187] width 264 height 11
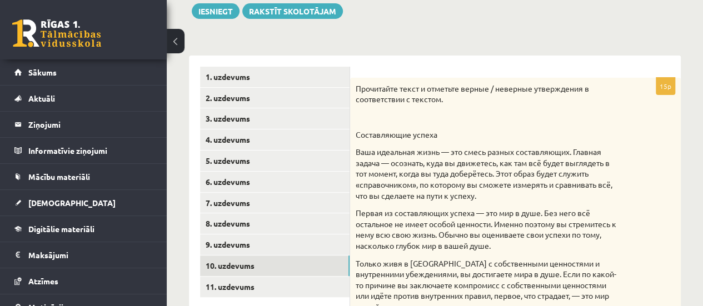
scroll to position [173, 0]
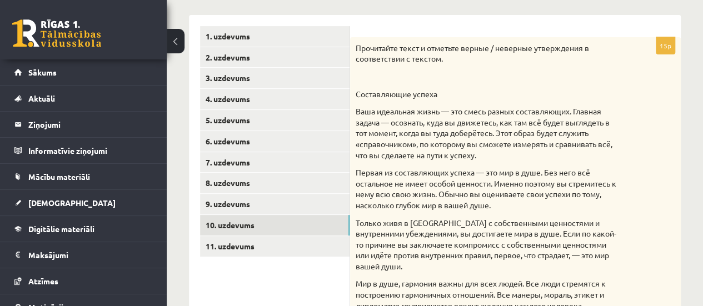
drag, startPoint x: 404, startPoint y: 148, endPoint x: 434, endPoint y: 205, distance: 64.2
click at [430, 206] on p "Первая из составляющих успеха — это мир в душе. Без него всё остальное не имеет…" at bounding box center [488, 188] width 264 height 43
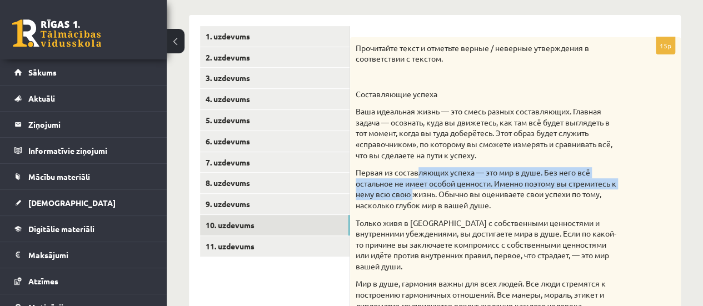
drag, startPoint x: 420, startPoint y: 197, endPoint x: 412, endPoint y: 145, distance: 52.8
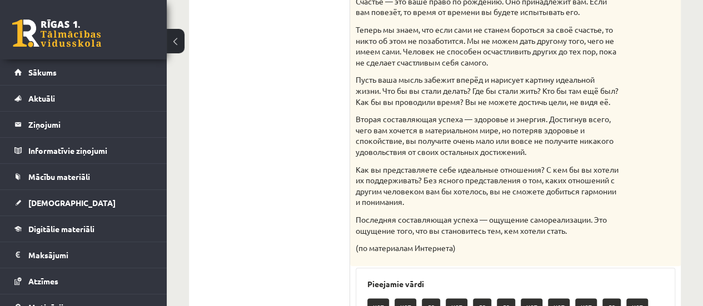
scroll to position [507, 0]
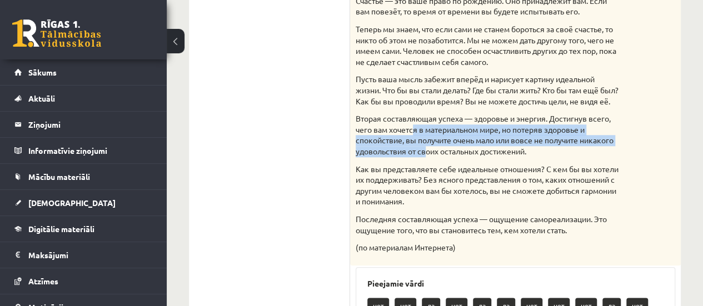
drag, startPoint x: 415, startPoint y: 136, endPoint x: 432, endPoint y: 172, distance: 40.0
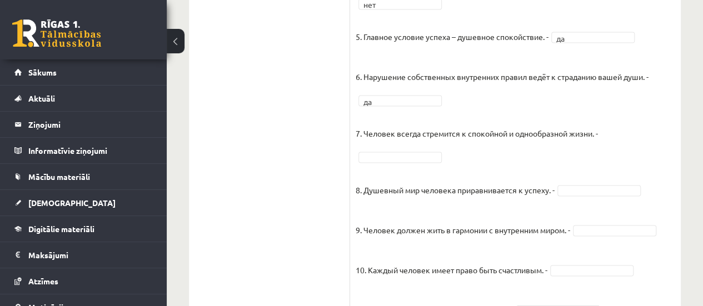
scroll to position [1007, 0]
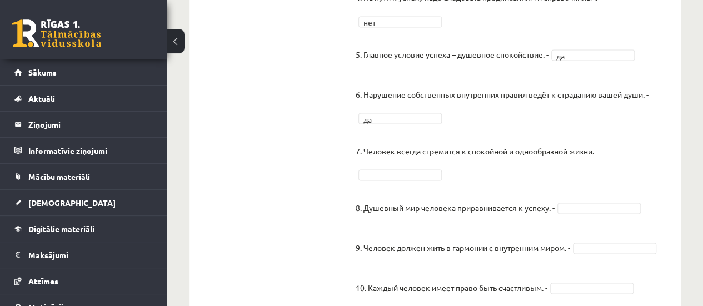
click at [425, 159] on p "7. Человек всегда стремится к спокойной и однообразной жизни. -" at bounding box center [477, 142] width 242 height 33
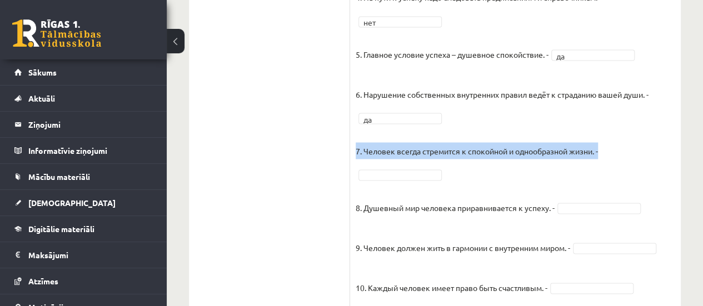
click at [425, 159] on p "7. Человек всегда стремится к спокойной и однообразной жизни. -" at bounding box center [477, 142] width 242 height 33
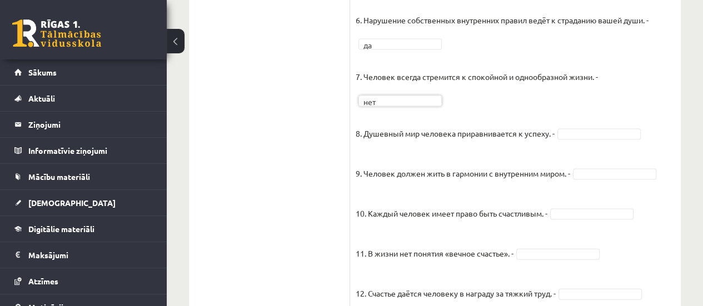
scroll to position [1097, 0]
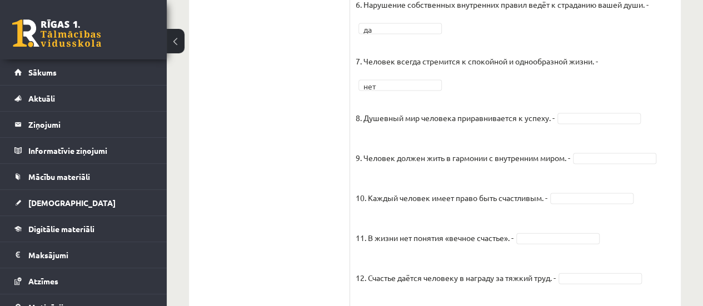
click at [401, 143] on p "9. Человек должен жить в гармонии с внутренним миром. -" at bounding box center [463, 149] width 215 height 33
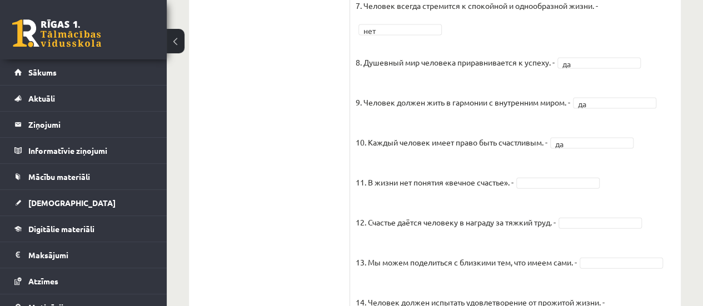
click at [554, 185] on fieldset "1. Человек должен жить по составленному плану. - нет *** 2. Если хочешь быть ус…" at bounding box center [516, 49] width 320 height 650
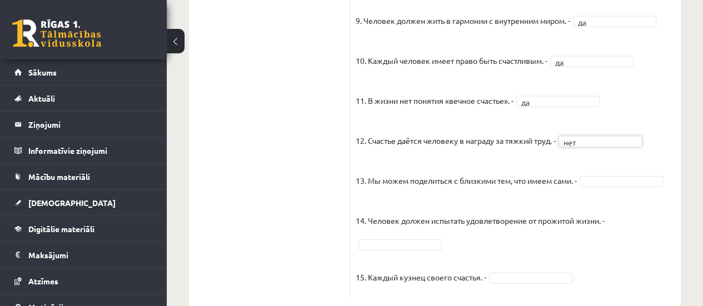
scroll to position [1243, 0]
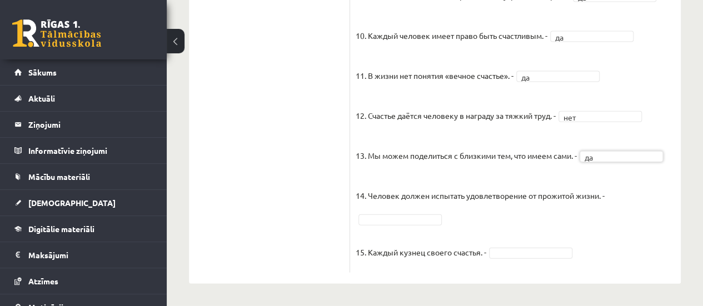
drag, startPoint x: 622, startPoint y: 193, endPoint x: 607, endPoint y: 193, distance: 15.0
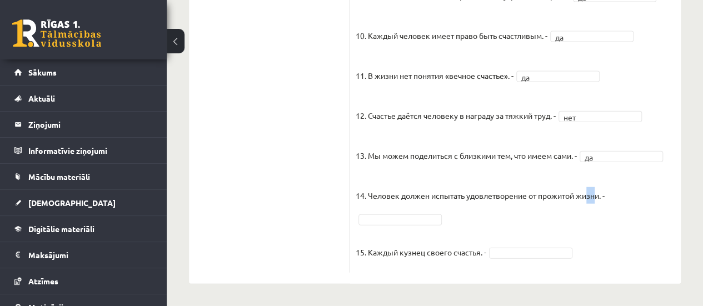
click at [564, 198] on p "14. Человек должен испытать удовлетворение от прожитой жизни. -" at bounding box center [480, 187] width 249 height 33
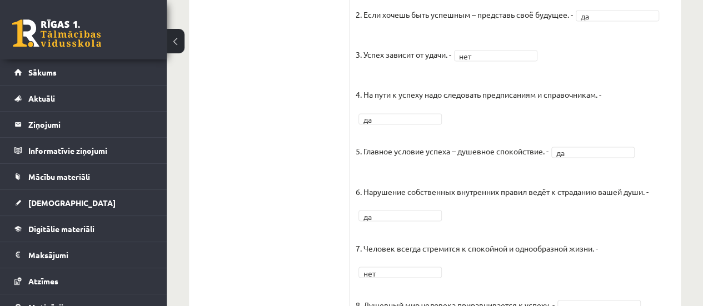
scroll to position [909, 0]
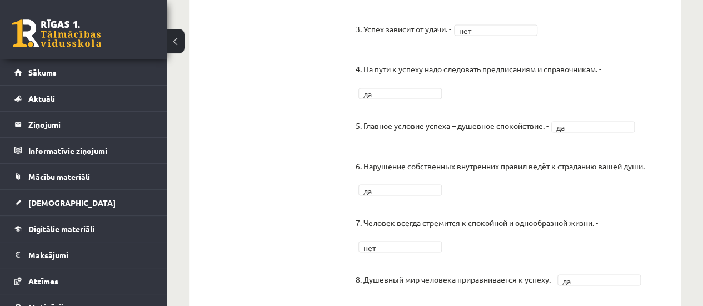
click at [412, 134] on p "5. Главное условие успеха – душевное спокойствие. -" at bounding box center [452, 117] width 193 height 33
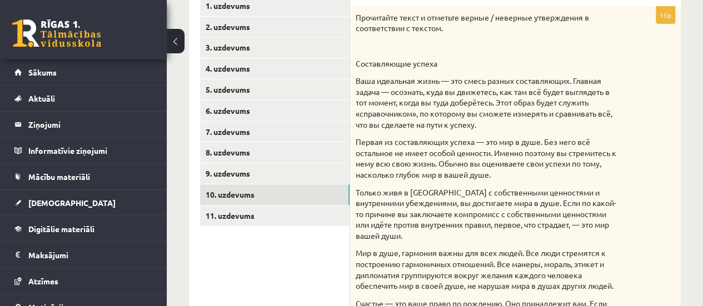
scroll to position [187, 0]
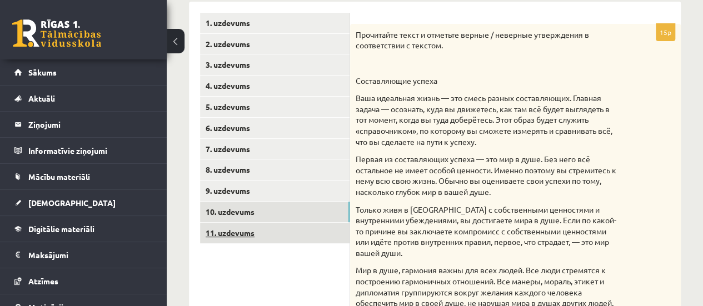
click at [249, 234] on link "11. uzdevums" at bounding box center [275, 233] width 150 height 21
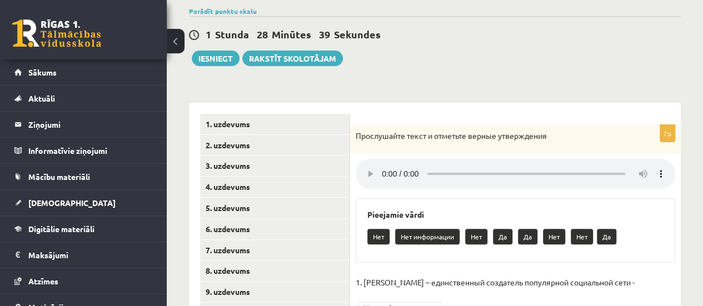
scroll to position [83, 0]
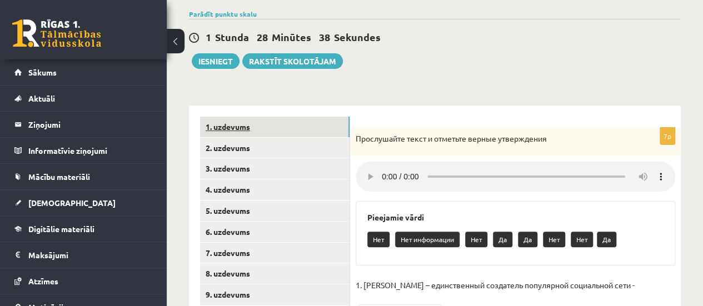
click at [229, 124] on link "1. uzdevums" at bounding box center [275, 127] width 150 height 21
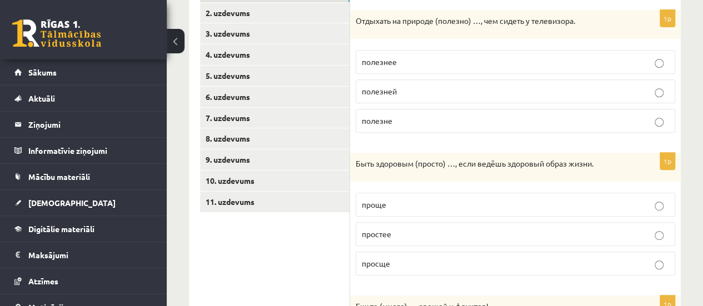
scroll to position [0, 0]
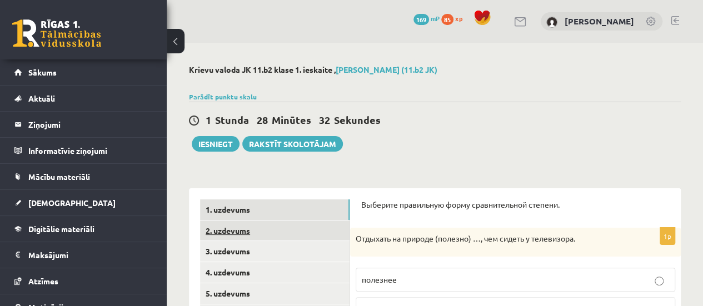
click at [250, 231] on link "2. uzdevums" at bounding box center [275, 231] width 150 height 21
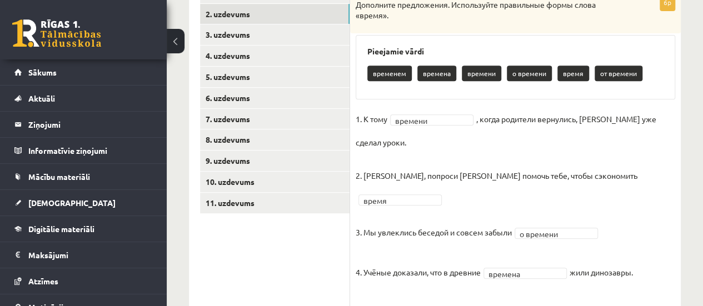
scroll to position [111, 0]
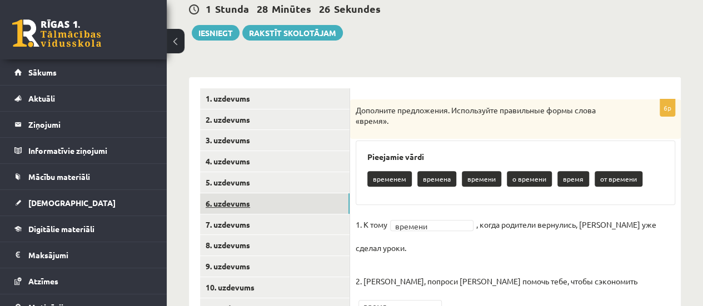
click at [231, 203] on link "6. uzdevums" at bounding box center [275, 203] width 150 height 21
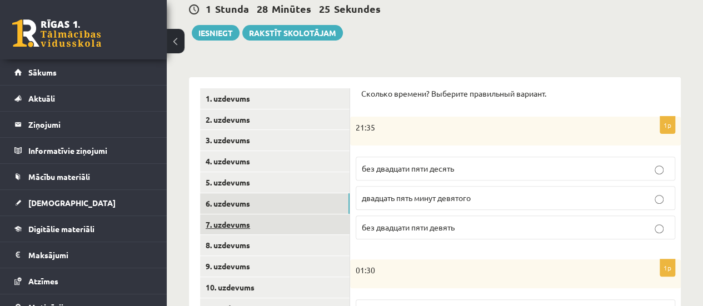
click at [243, 227] on link "7. uzdevums" at bounding box center [275, 225] width 150 height 21
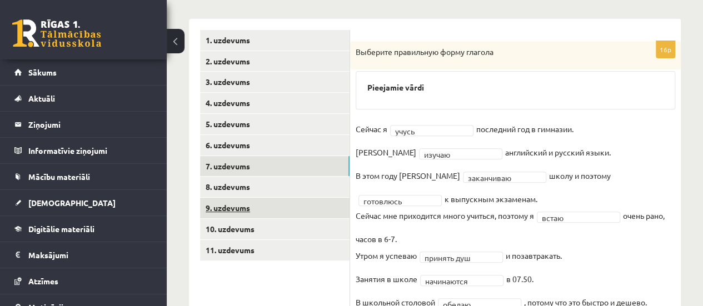
scroll to position [222, 0]
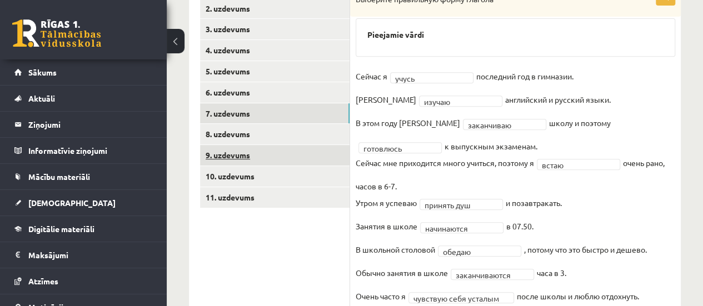
click at [246, 148] on link "9. uzdevums" at bounding box center [275, 155] width 150 height 21
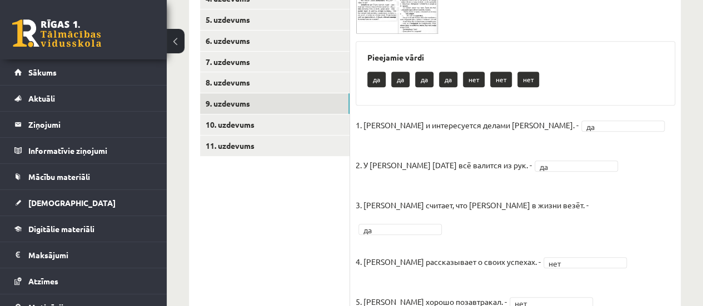
scroll to position [56, 0]
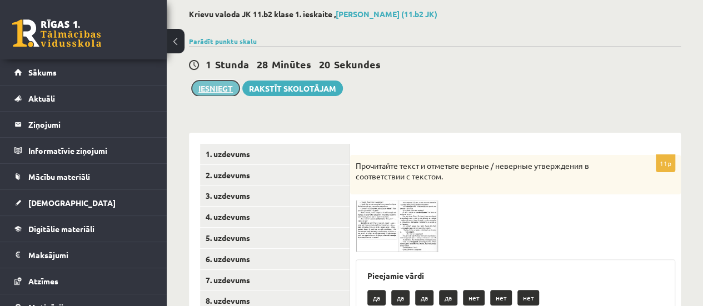
click at [222, 92] on button "Iesniegt" at bounding box center [216, 89] width 48 height 16
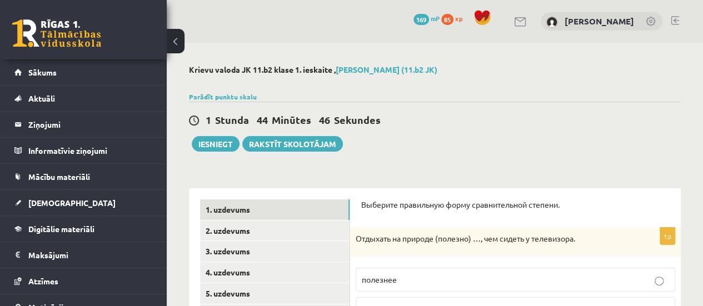
scroll to position [167, 0]
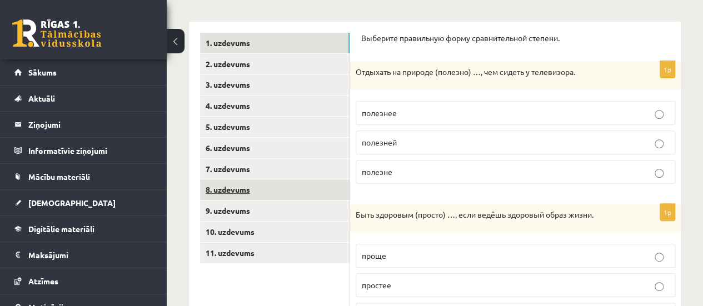
click at [214, 193] on link "8. uzdevums" at bounding box center [275, 190] width 150 height 21
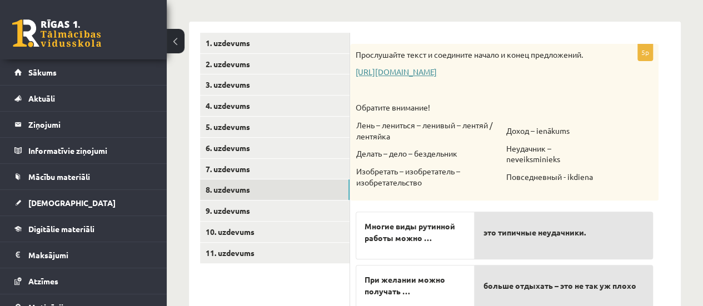
click at [423, 72] on link "https://www.zvaigzne.lv/upload/audio/100Urokov/2/49%202.mp3" at bounding box center [396, 72] width 81 height 10
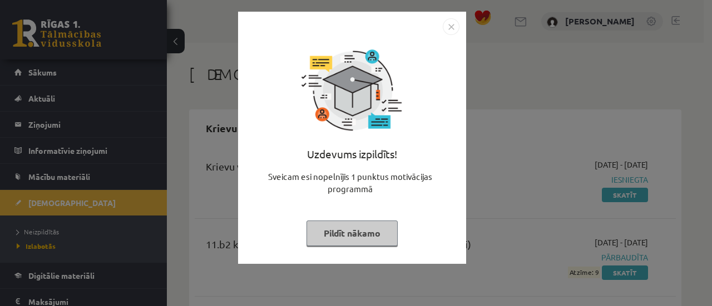
click at [444, 25] on img "Close" at bounding box center [451, 26] width 17 height 17
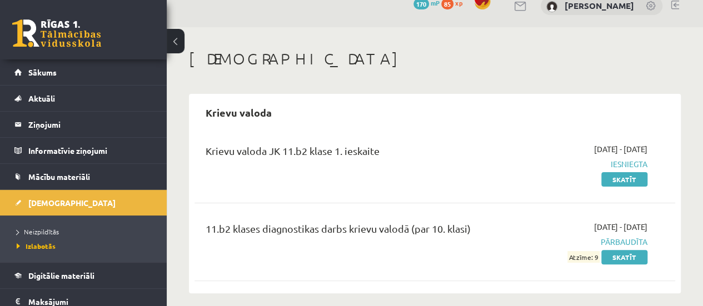
scroll to position [24, 0]
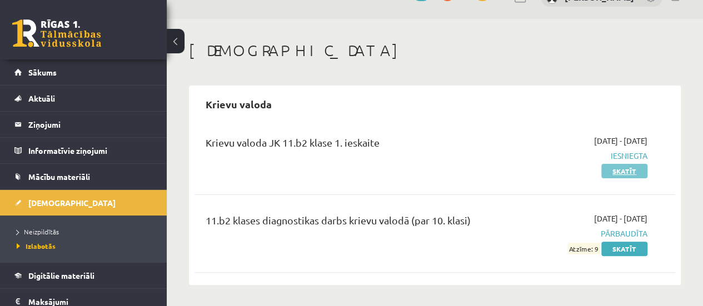
click at [620, 173] on link "Skatīt" at bounding box center [625, 171] width 46 height 14
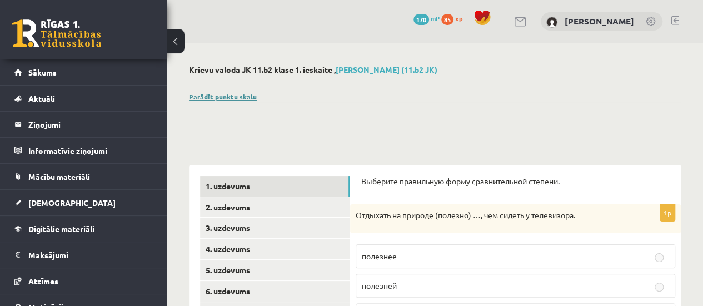
click at [212, 95] on link "Parādīt punktu skalu" at bounding box center [223, 96] width 68 height 9
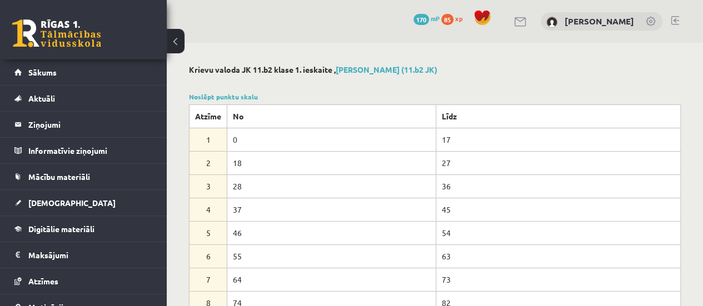
click at [179, 41] on button at bounding box center [176, 41] width 18 height 24
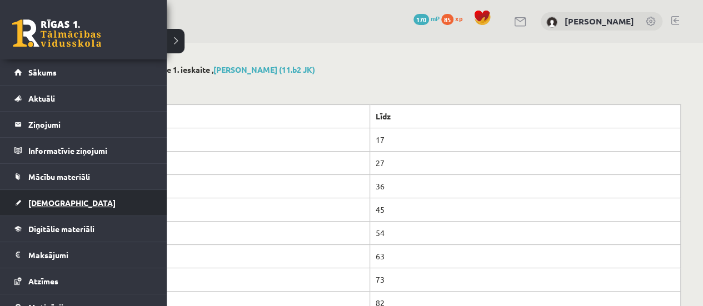
click at [39, 205] on span "[DEMOGRAPHIC_DATA]" at bounding box center [71, 203] width 87 height 10
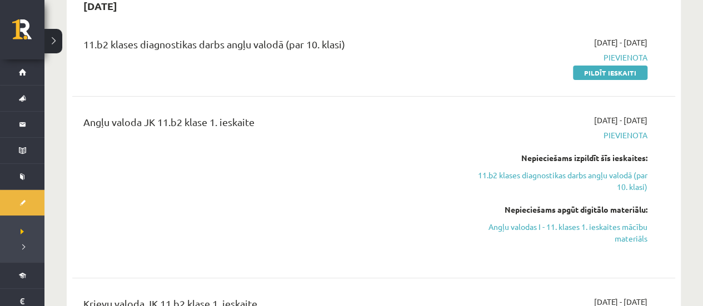
scroll to position [111, 0]
